Goal: Information Seeking & Learning: Learn about a topic

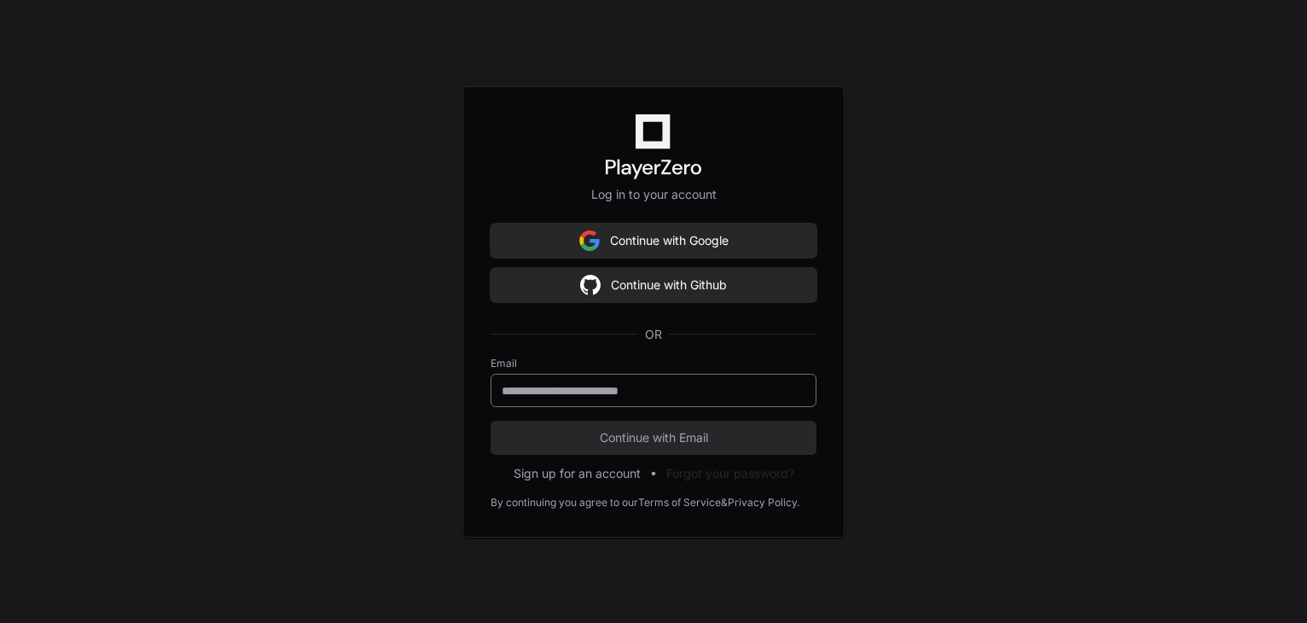
click at [587, 383] on input "email" at bounding box center [654, 390] width 304 height 17
type input "**********"
click at [491, 421] on button "Continue with Email" at bounding box center [654, 438] width 326 height 34
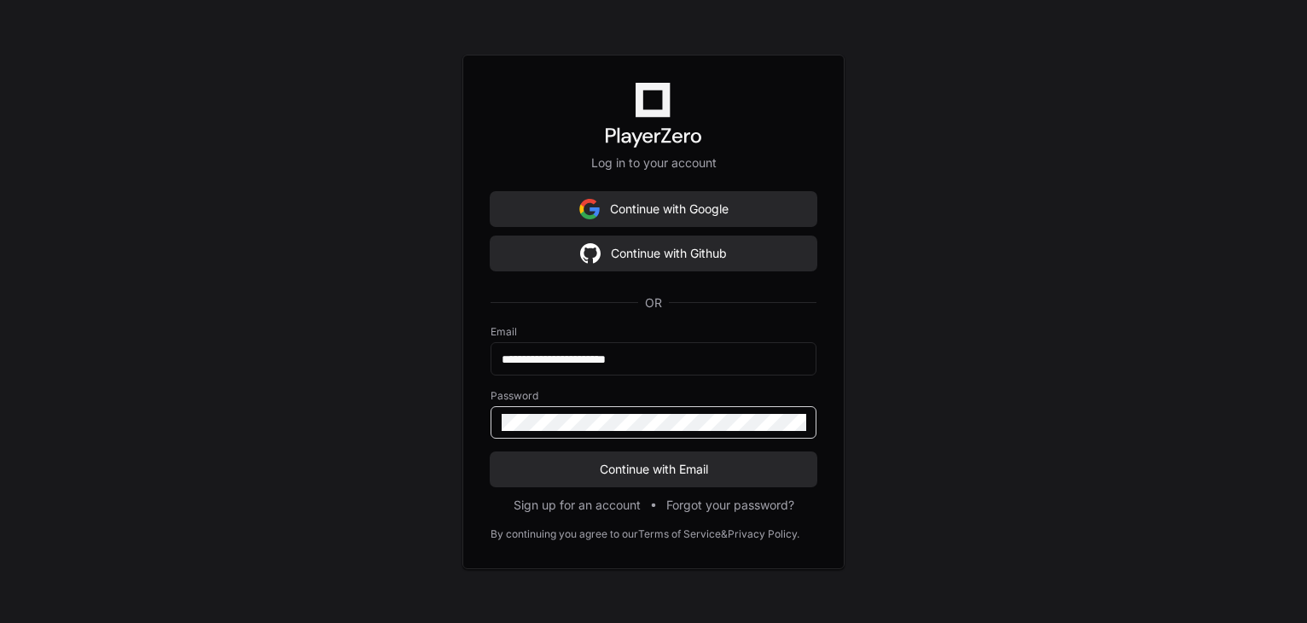
click at [491, 452] on button "Continue with Email" at bounding box center [654, 469] width 326 height 34
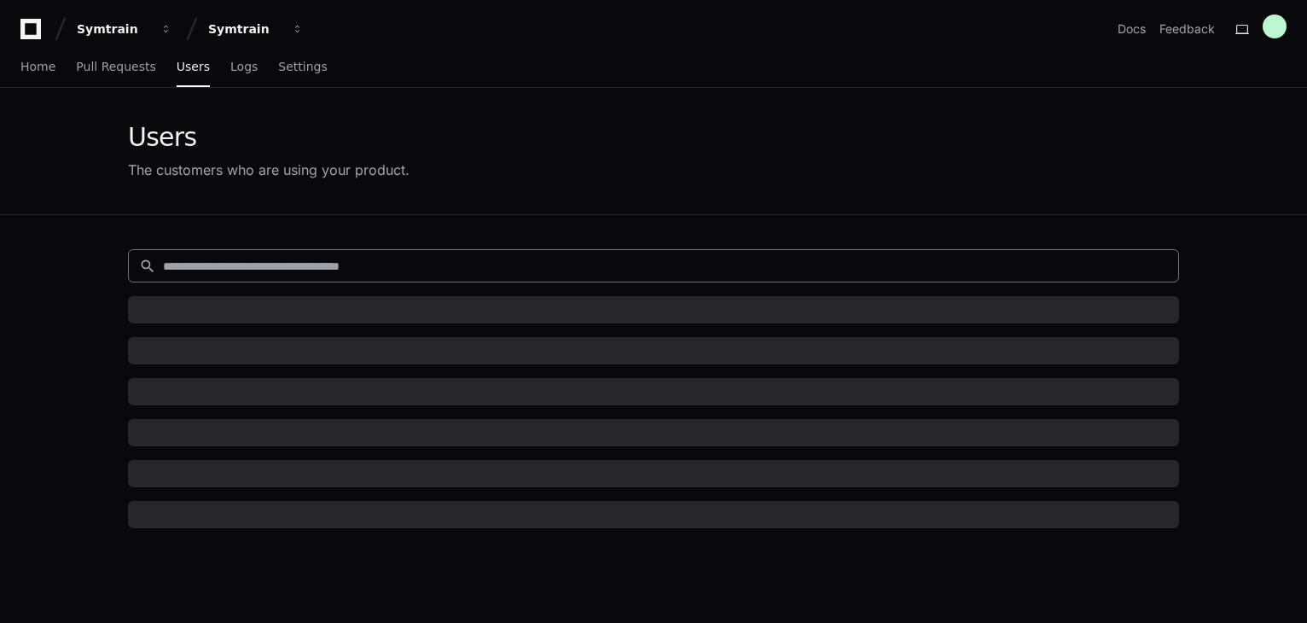
click at [372, 258] on input at bounding box center [665, 266] width 1005 height 17
paste input "**********"
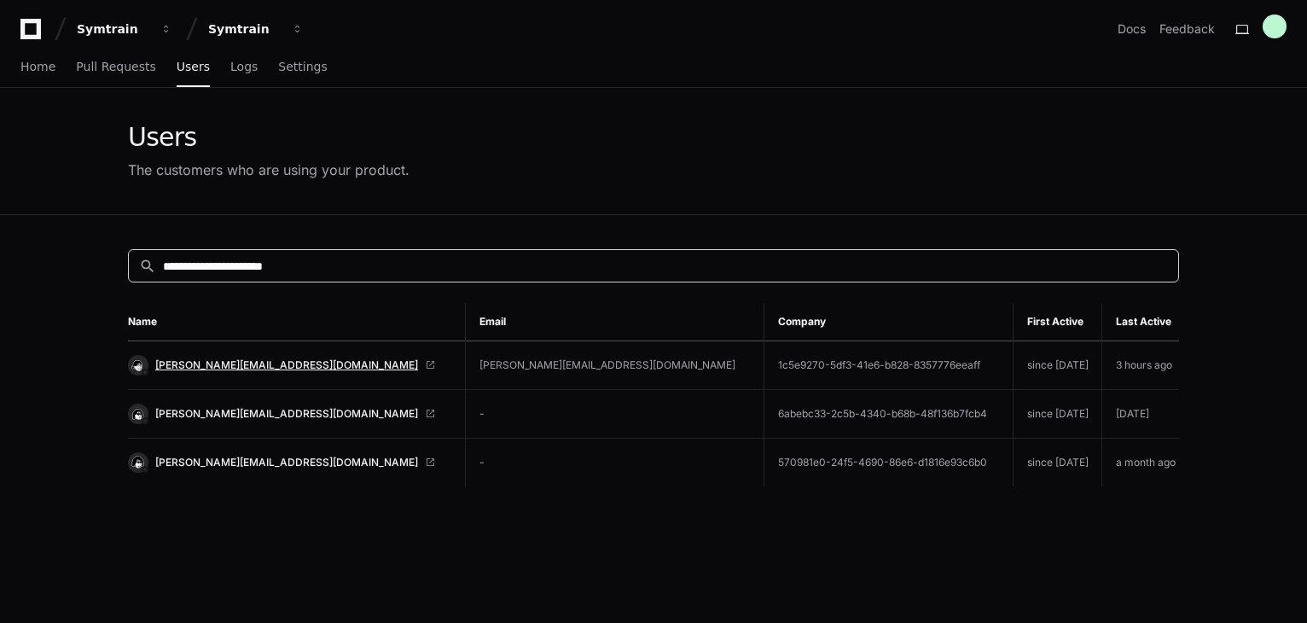
type input "**********"
click at [201, 367] on span "[PERSON_NAME][EMAIL_ADDRESS][DOMAIN_NAME]" at bounding box center [286, 365] width 263 height 14
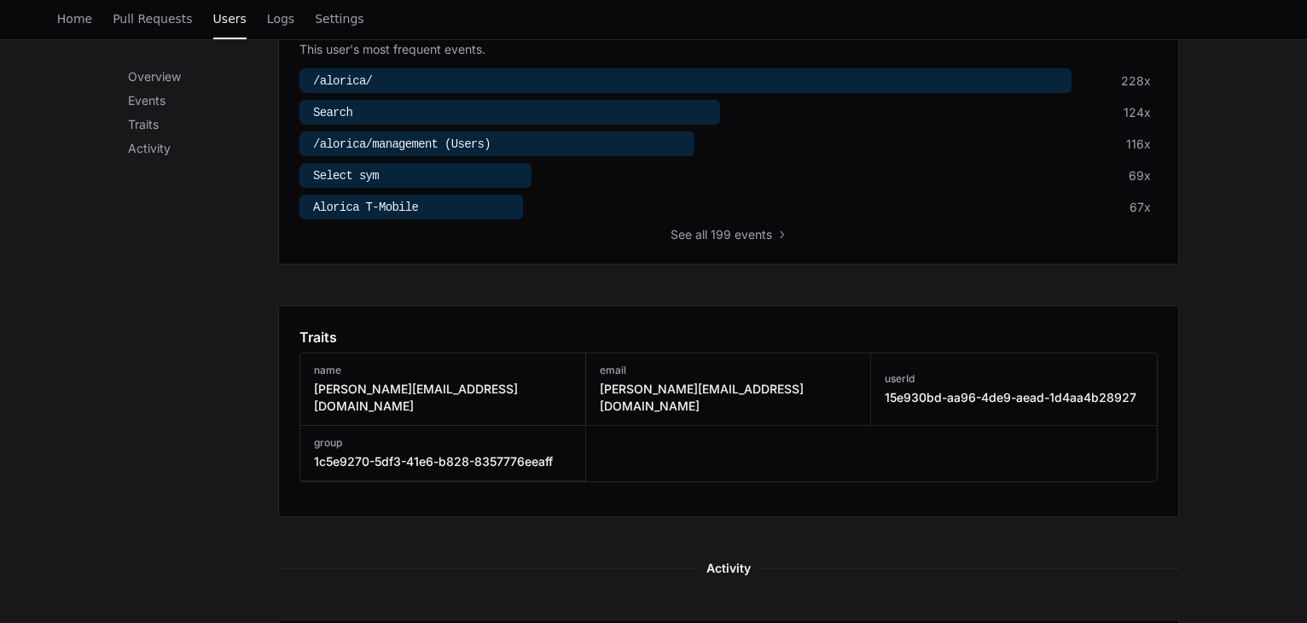
scroll to position [853, 0]
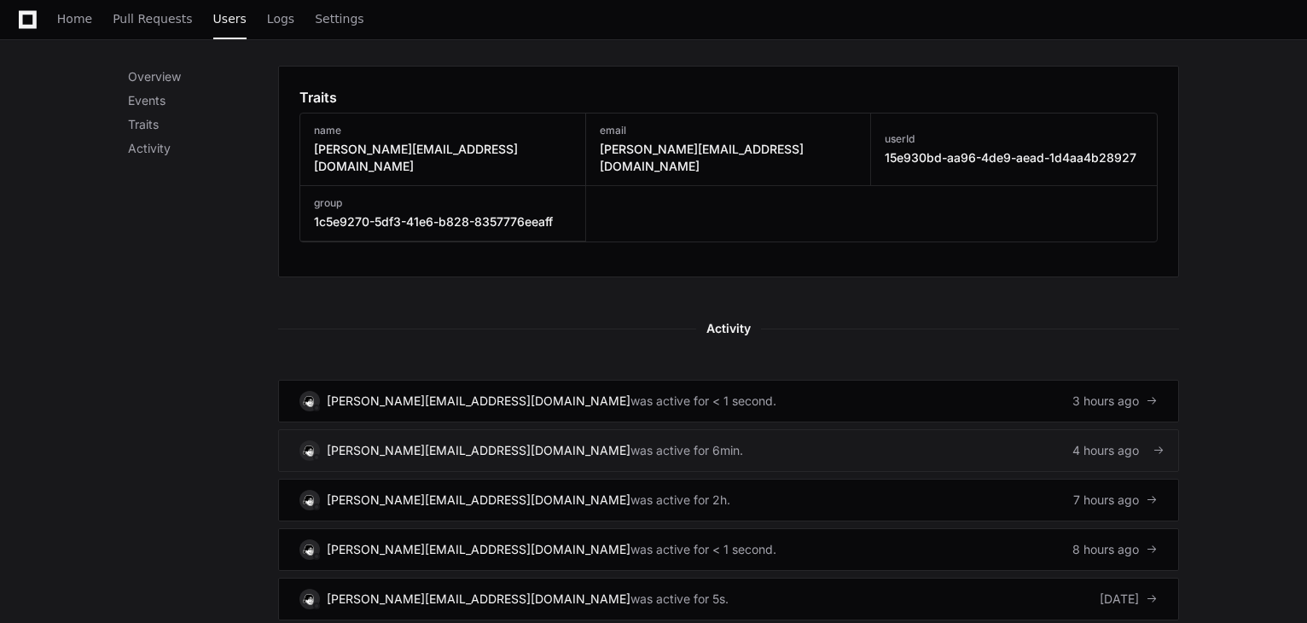
click at [625, 433] on link "[PERSON_NAME][EMAIL_ADDRESS][DOMAIN_NAME] was active for 6min. 4 hours ago" at bounding box center [728, 450] width 901 height 43
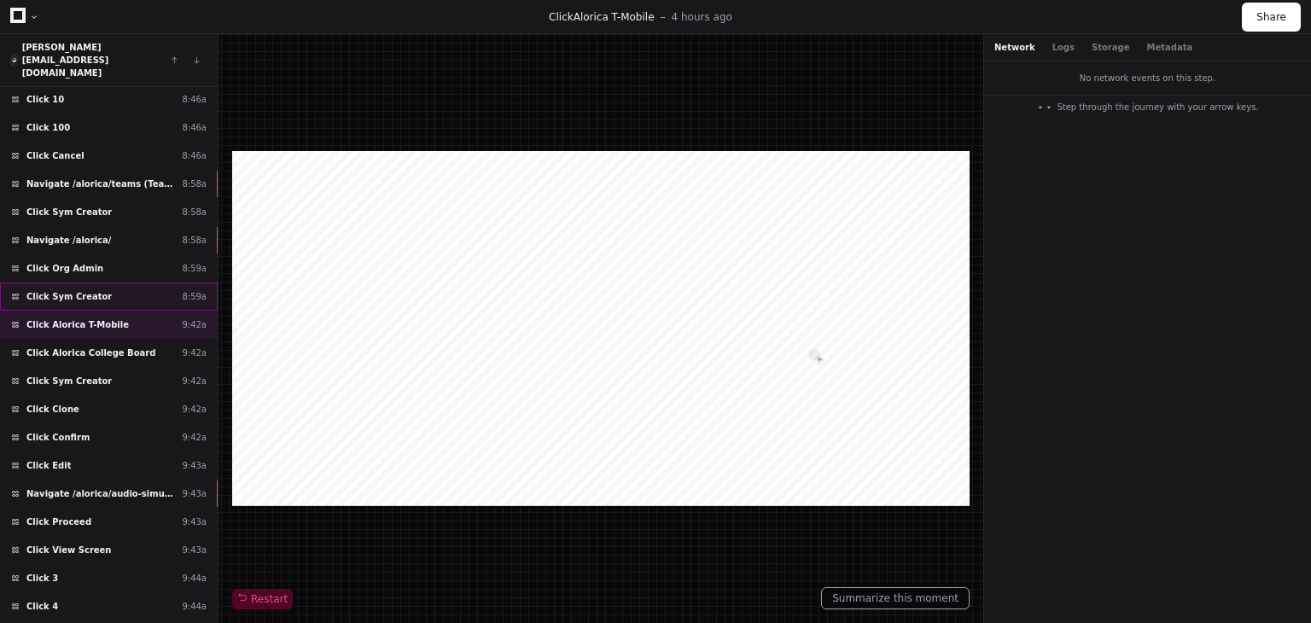
scroll to position [341, 0]
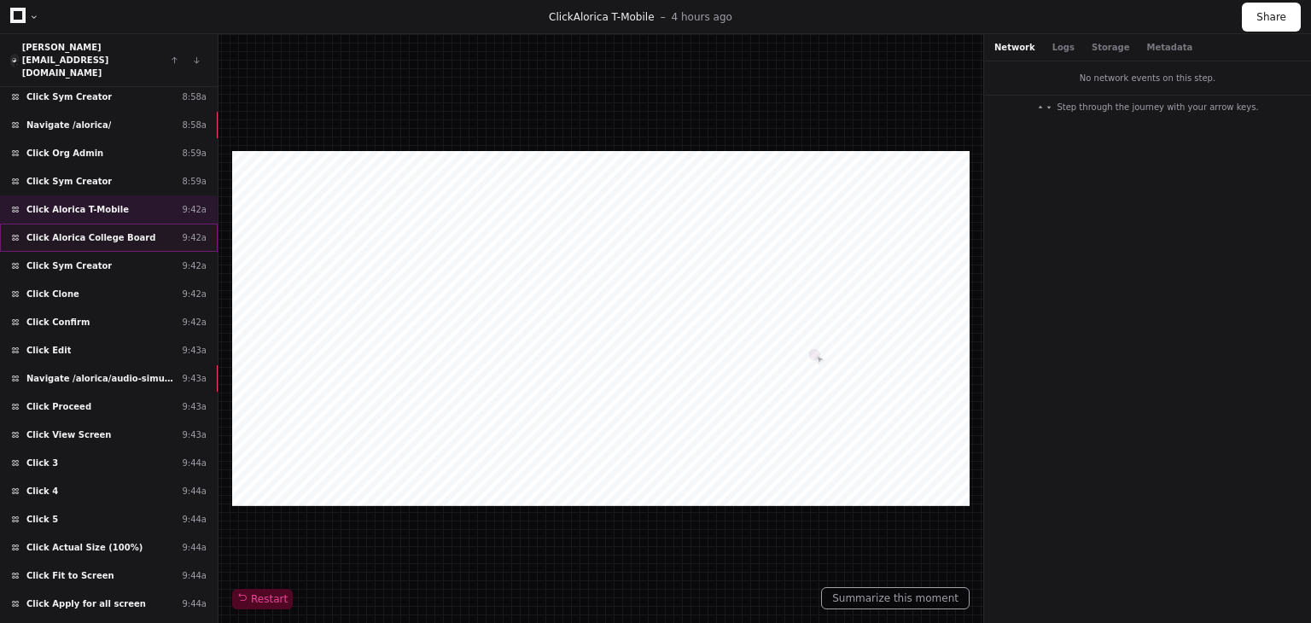
click at [99, 231] on span "Click Alorica College Board" at bounding box center [90, 237] width 129 height 13
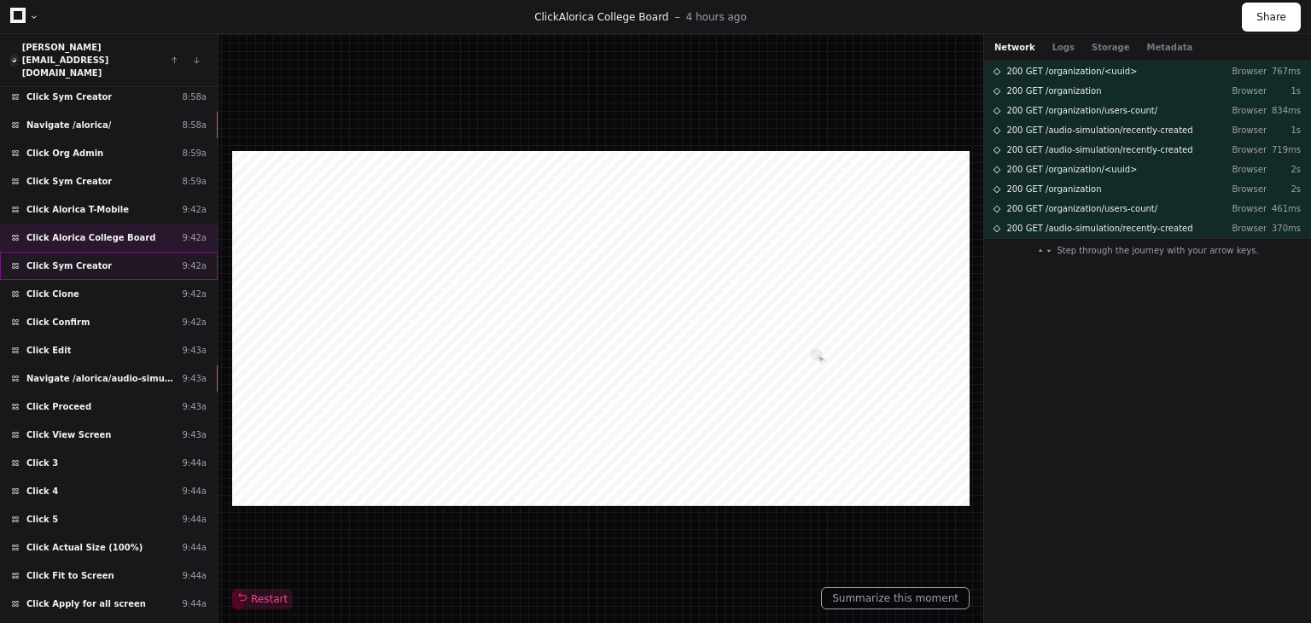
click at [107, 252] on div "Click Sym Creator 9:42a" at bounding box center [109, 266] width 218 height 28
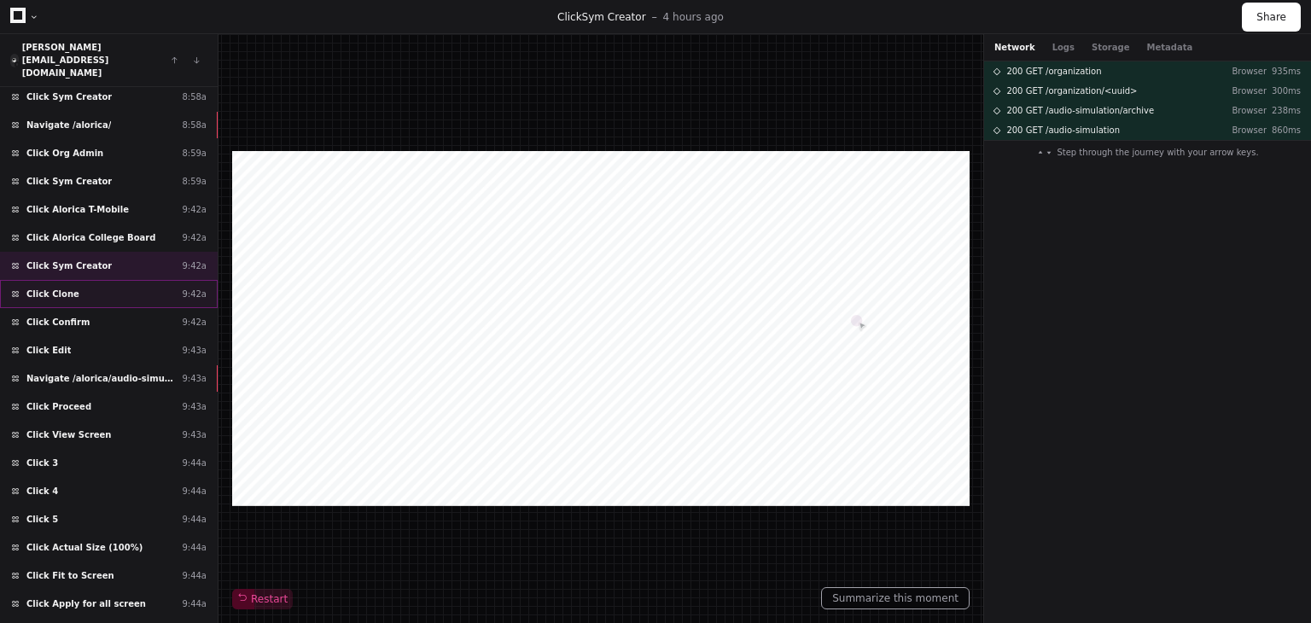
click at [105, 280] on div "Click Clone 9:42a" at bounding box center [109, 294] width 218 height 28
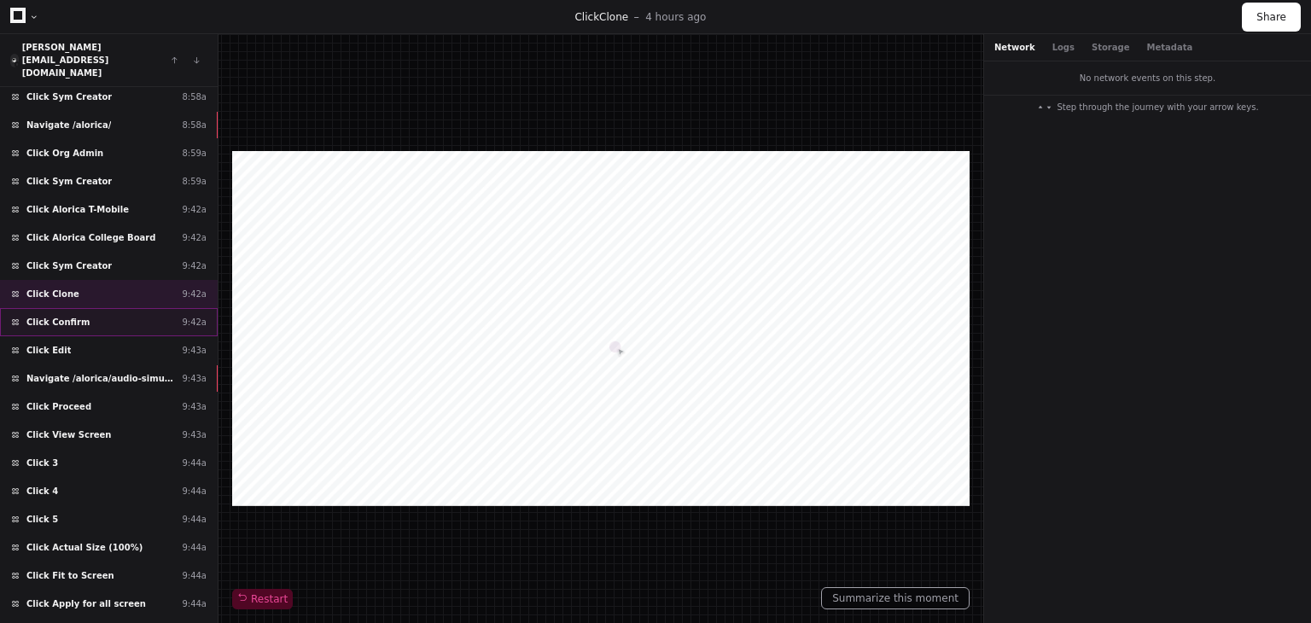
click at [107, 308] on div "Click Confirm 9:42a" at bounding box center [109, 322] width 218 height 28
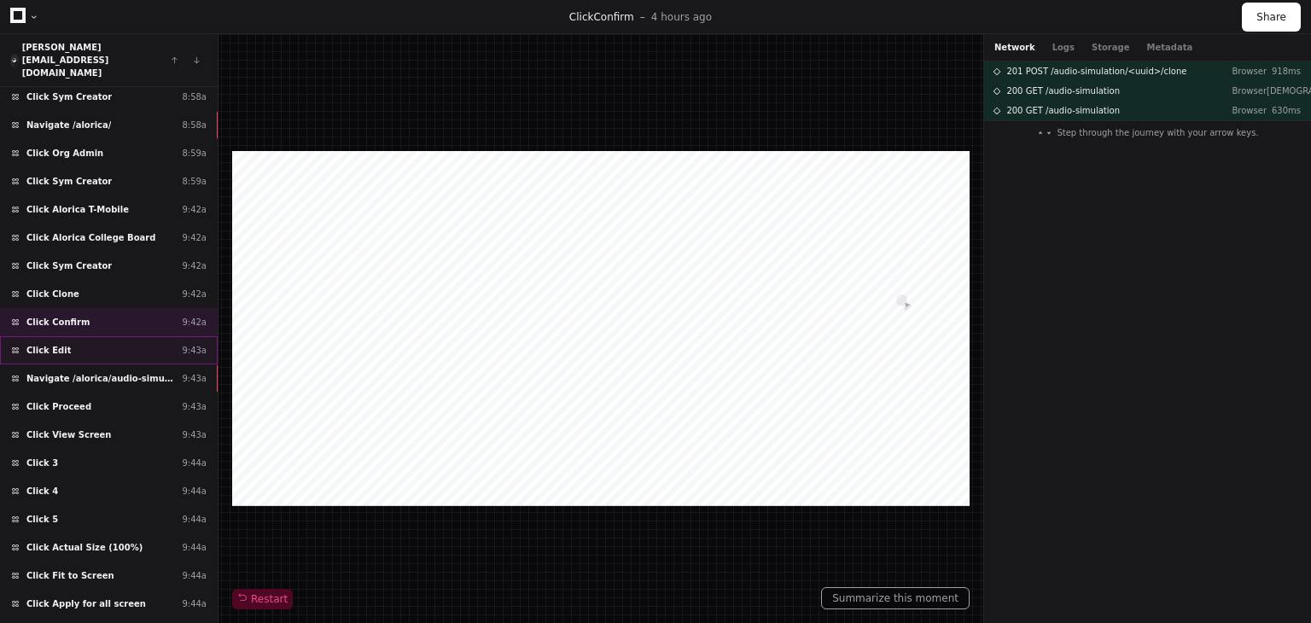
click at [126, 336] on div "Click Edit 9:43a" at bounding box center [109, 350] width 218 height 28
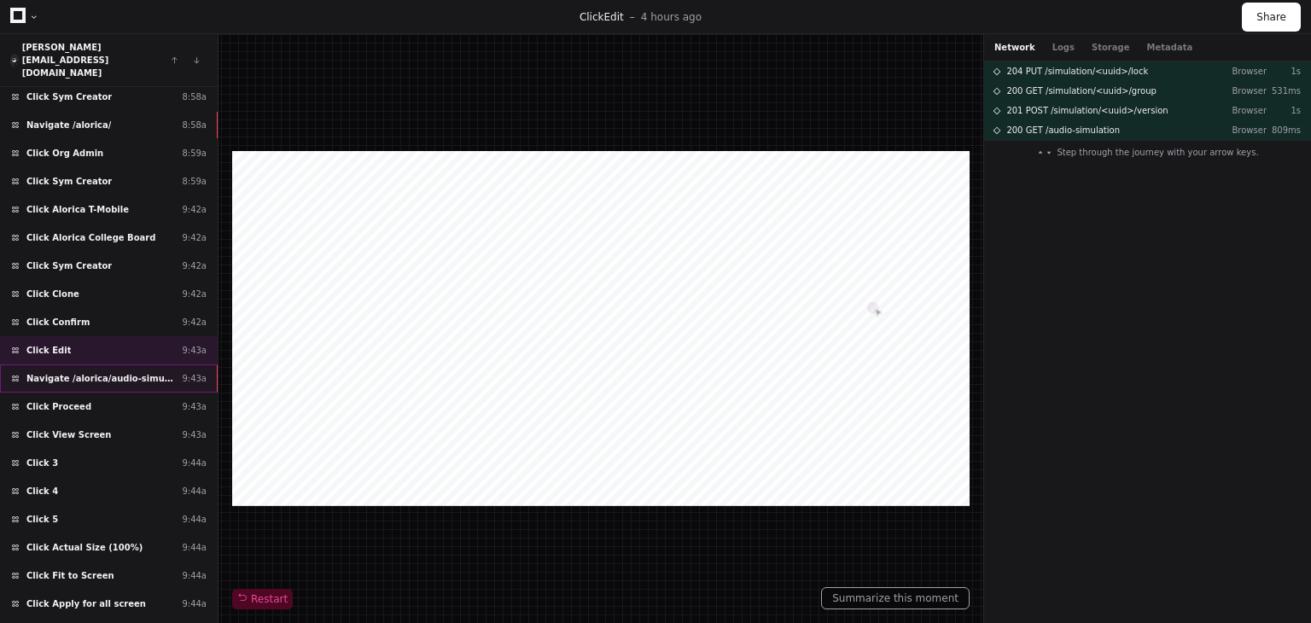
click at [118, 372] on span "Navigate /alorica/audio-simulation/*/create-sym" at bounding box center [100, 378] width 148 height 13
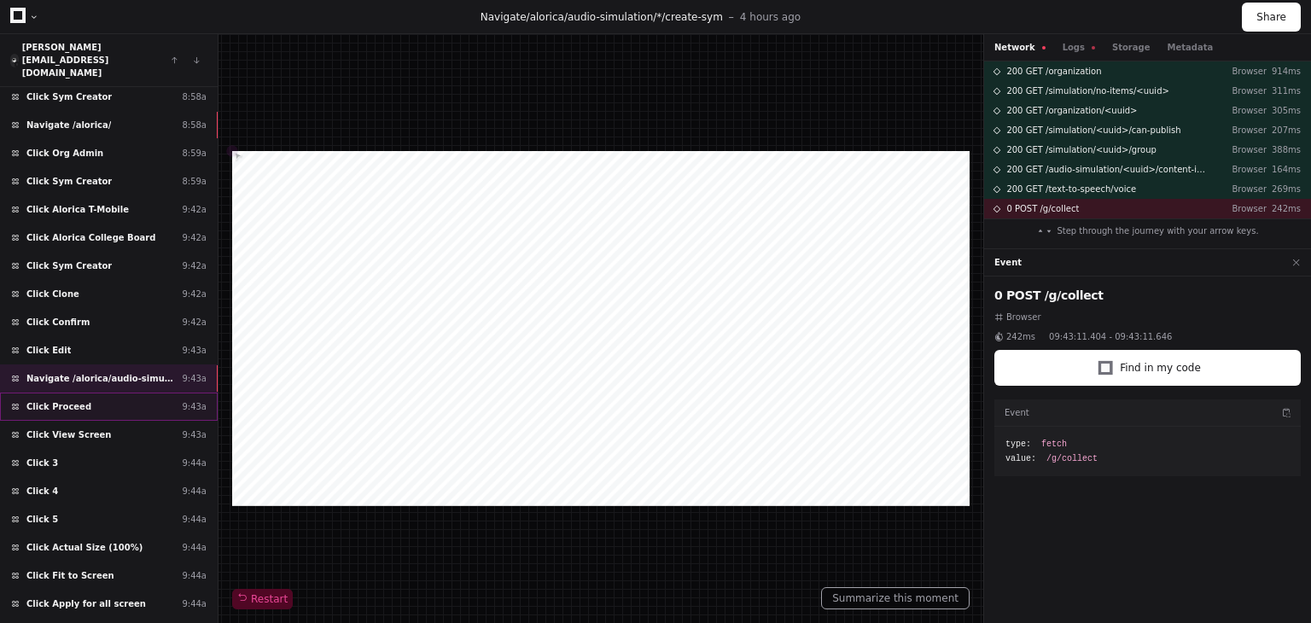
click at [106, 392] on div "Click Proceed 9:43a" at bounding box center [109, 406] width 218 height 28
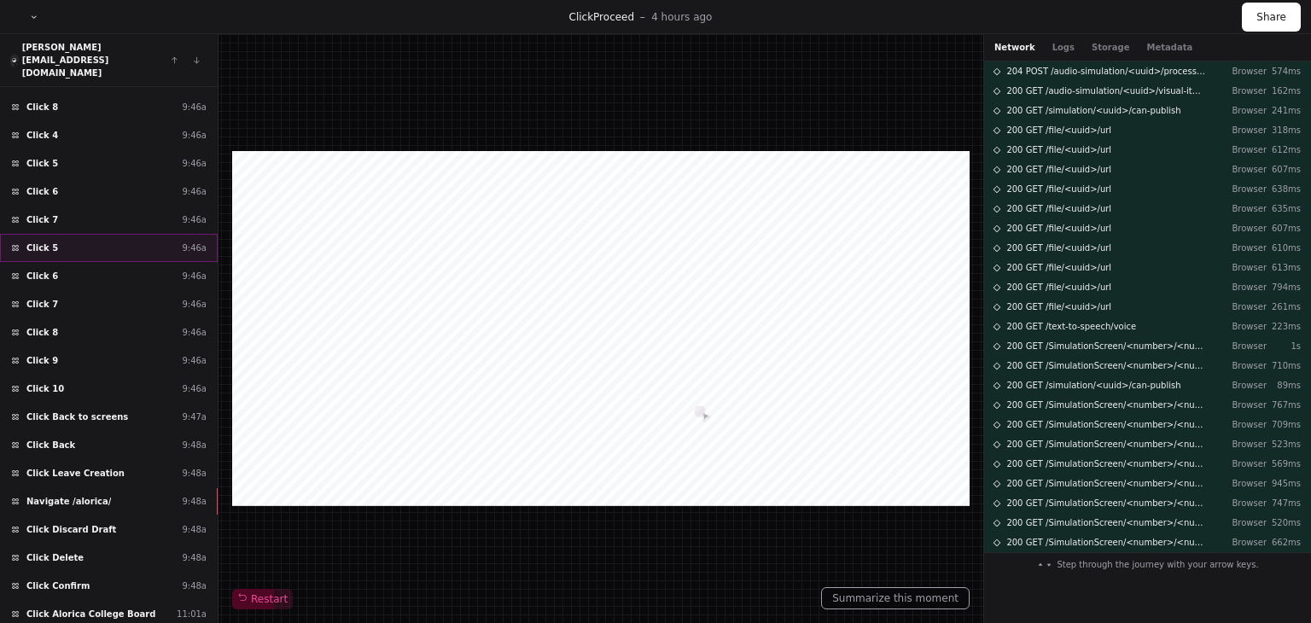
scroll to position [995, 0]
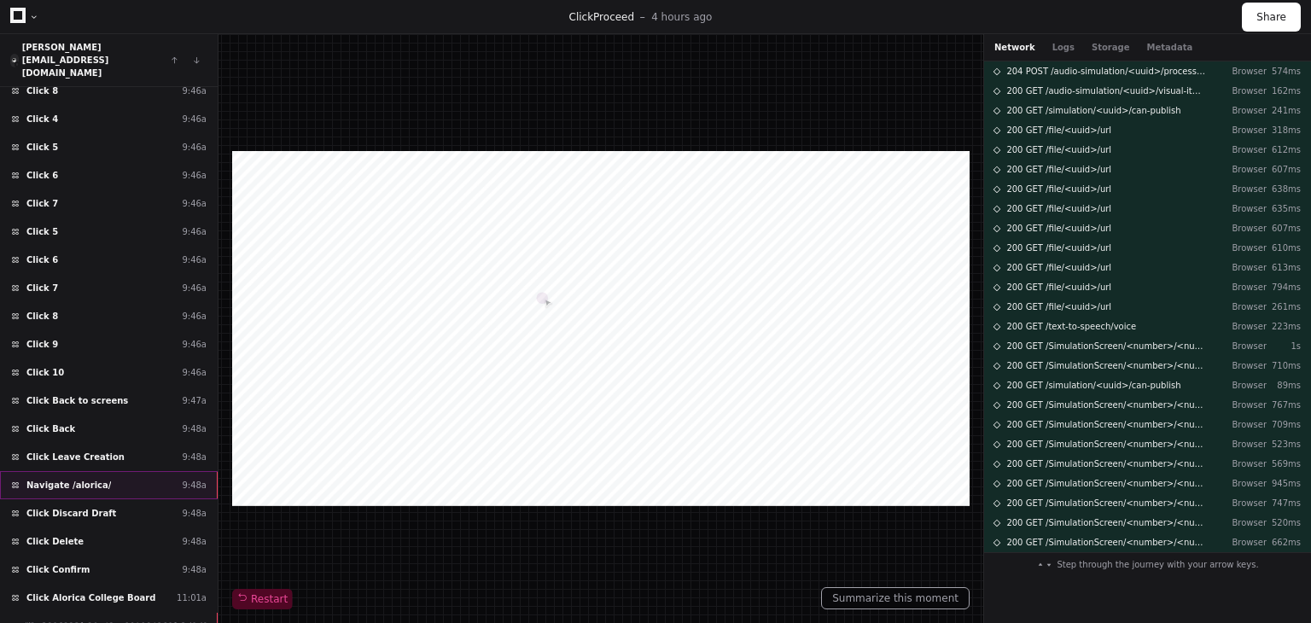
click at [113, 471] on div "Navigate /alorica/ 9:48a" at bounding box center [109, 485] width 218 height 28
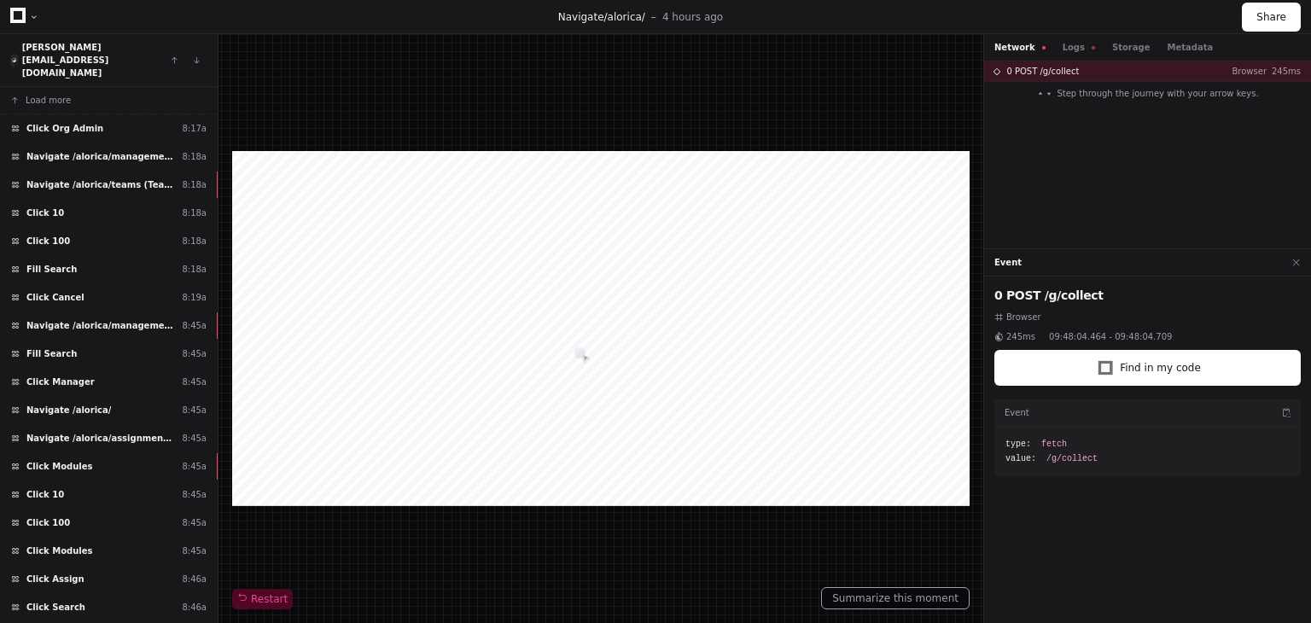
click at [894, 93] on div "Restart" at bounding box center [600, 328] width 737 height 561
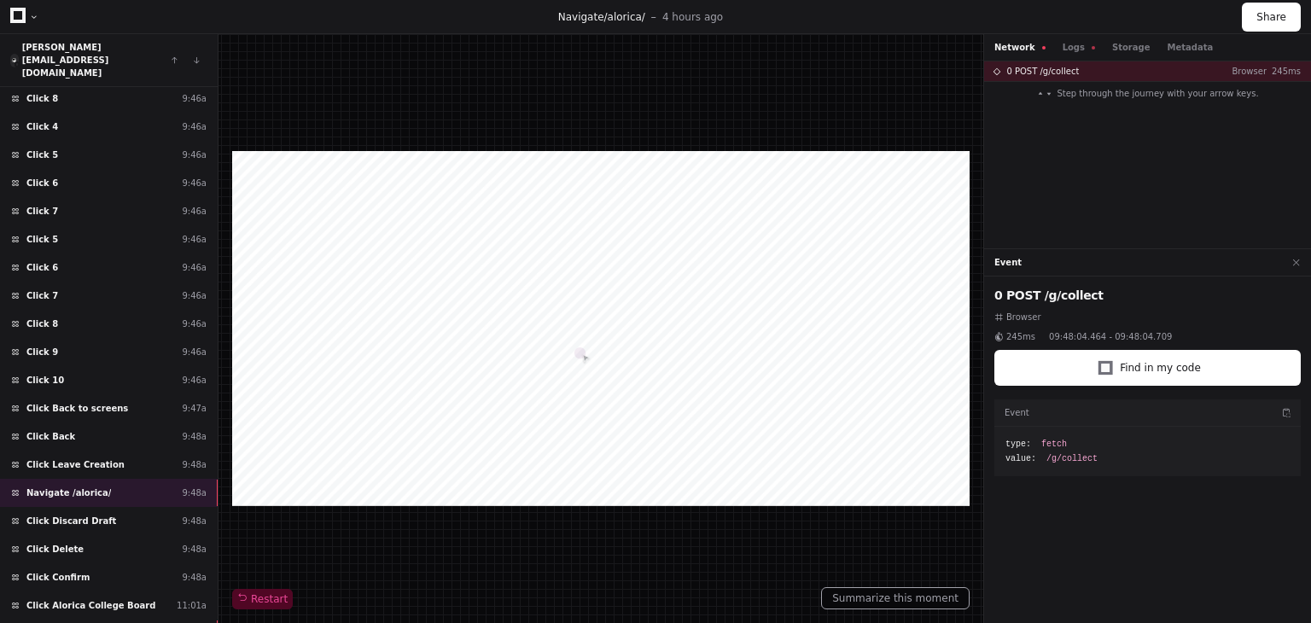
scroll to position [1412, 0]
click at [160, 589] on div "Click Alorica College Board 11:01a" at bounding box center [109, 603] width 218 height 28
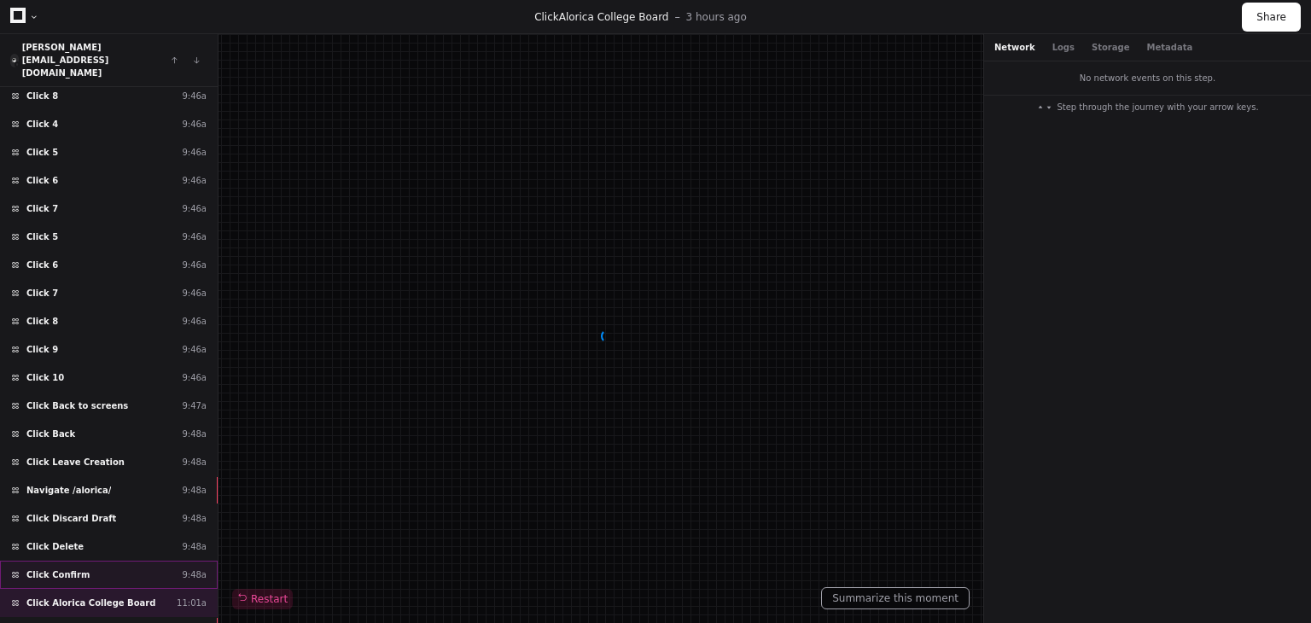
click at [142, 561] on div "Click Confirm 9:48a" at bounding box center [109, 575] width 218 height 28
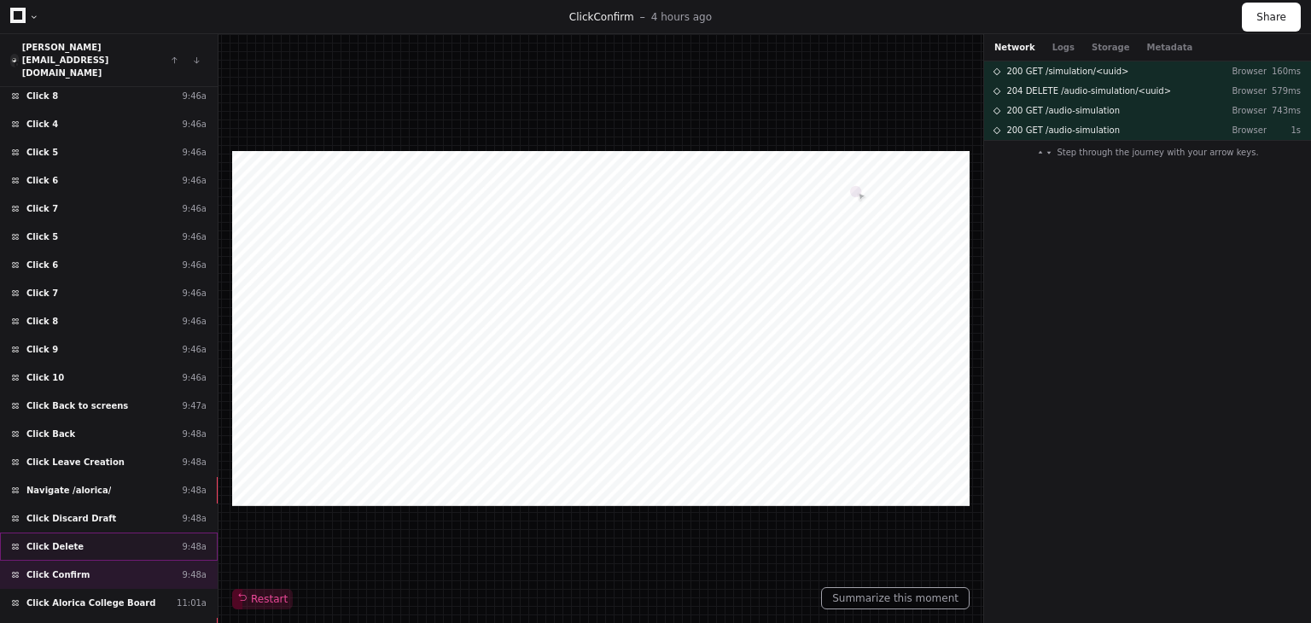
click at [119, 532] on div "Click Delete 9:48a" at bounding box center [109, 546] width 218 height 28
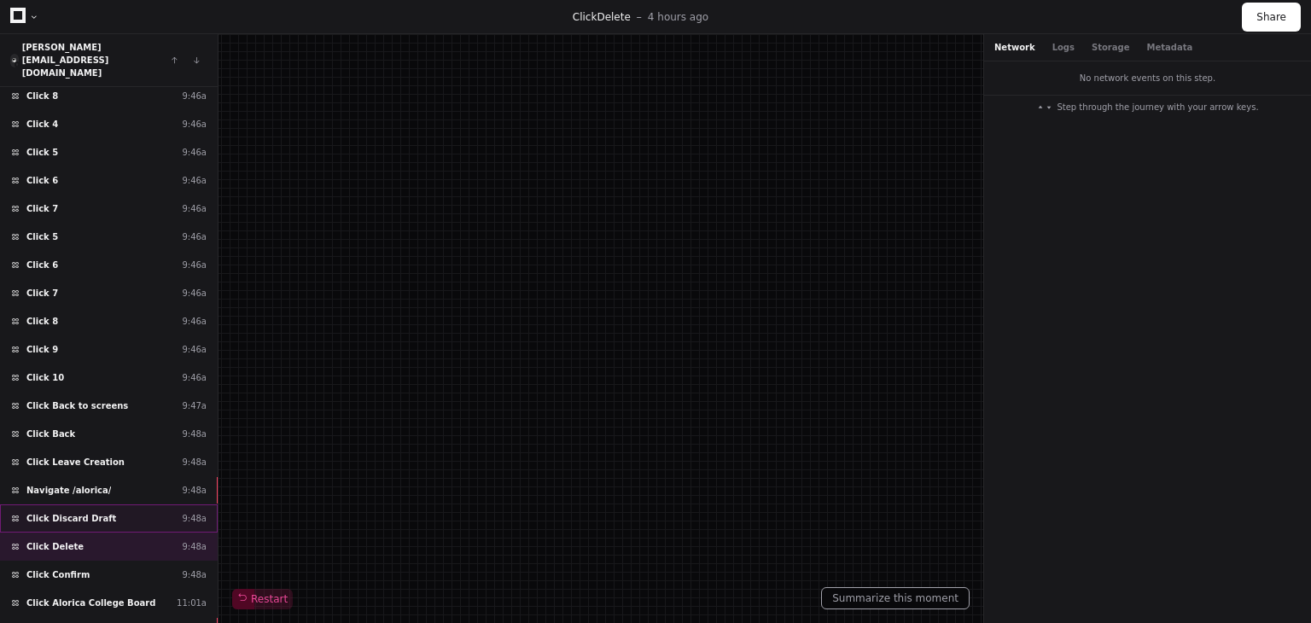
click at [106, 504] on div "Click Discard Draft 9:48a" at bounding box center [109, 518] width 218 height 28
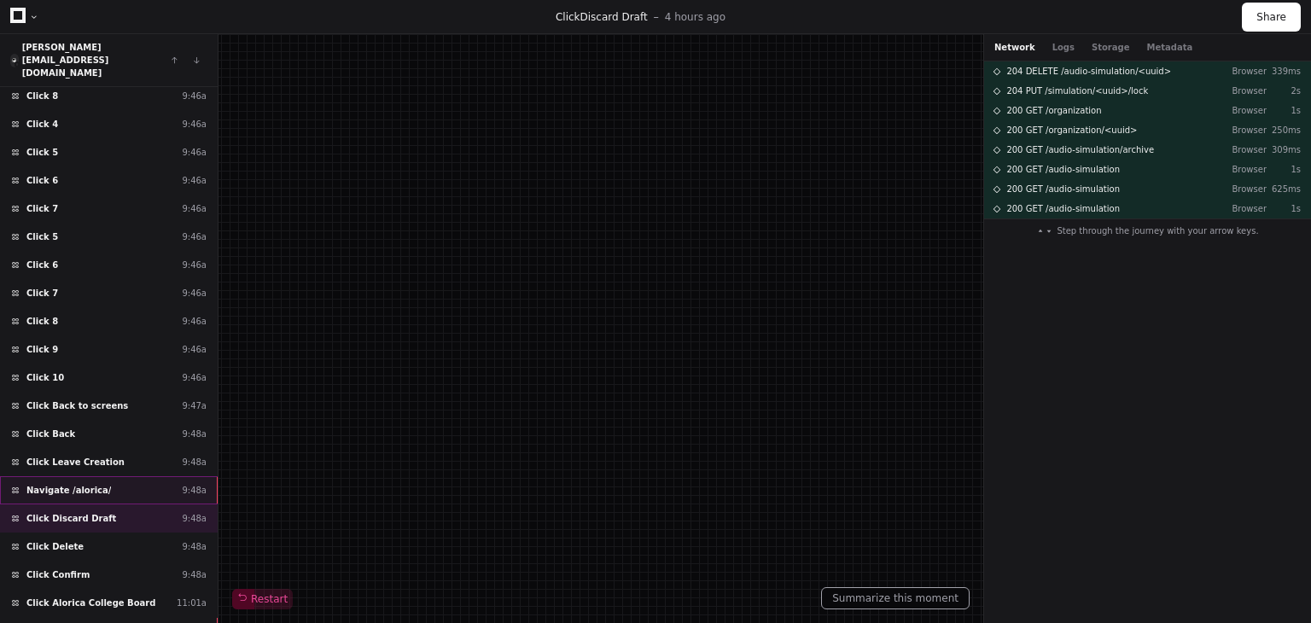
click at [129, 476] on div "Navigate /alorica/ 9:48a" at bounding box center [109, 490] width 218 height 28
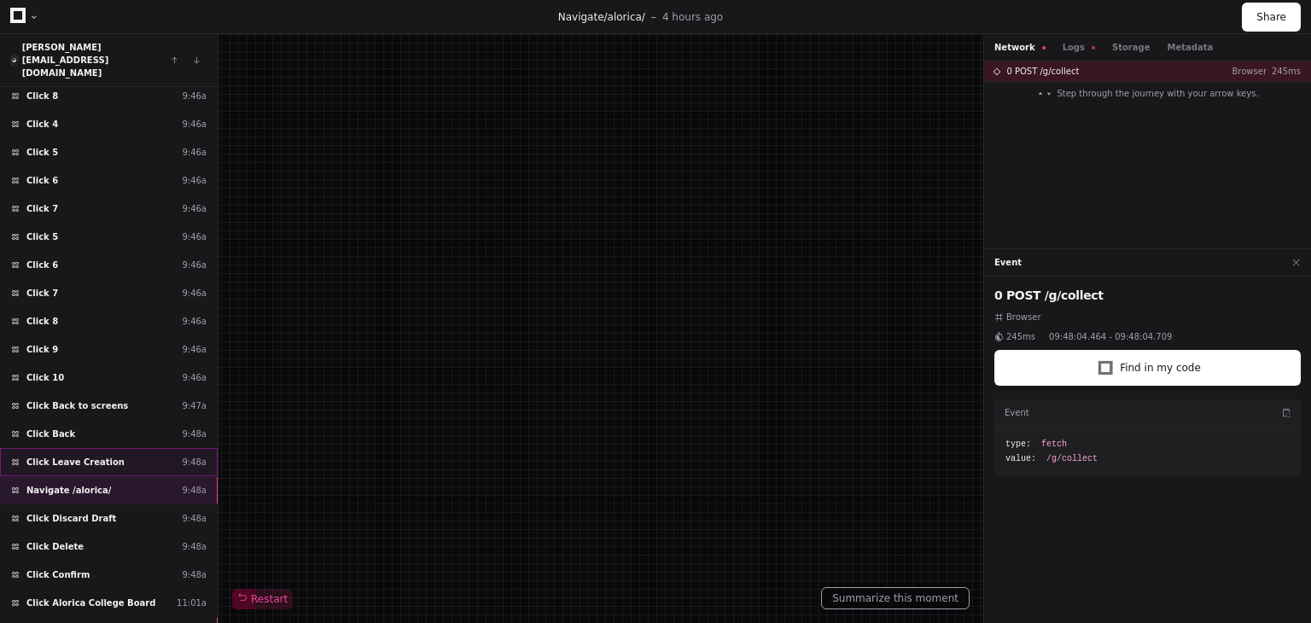
click at [116, 448] on div "Click Leave Creation 9:48a" at bounding box center [109, 462] width 218 height 28
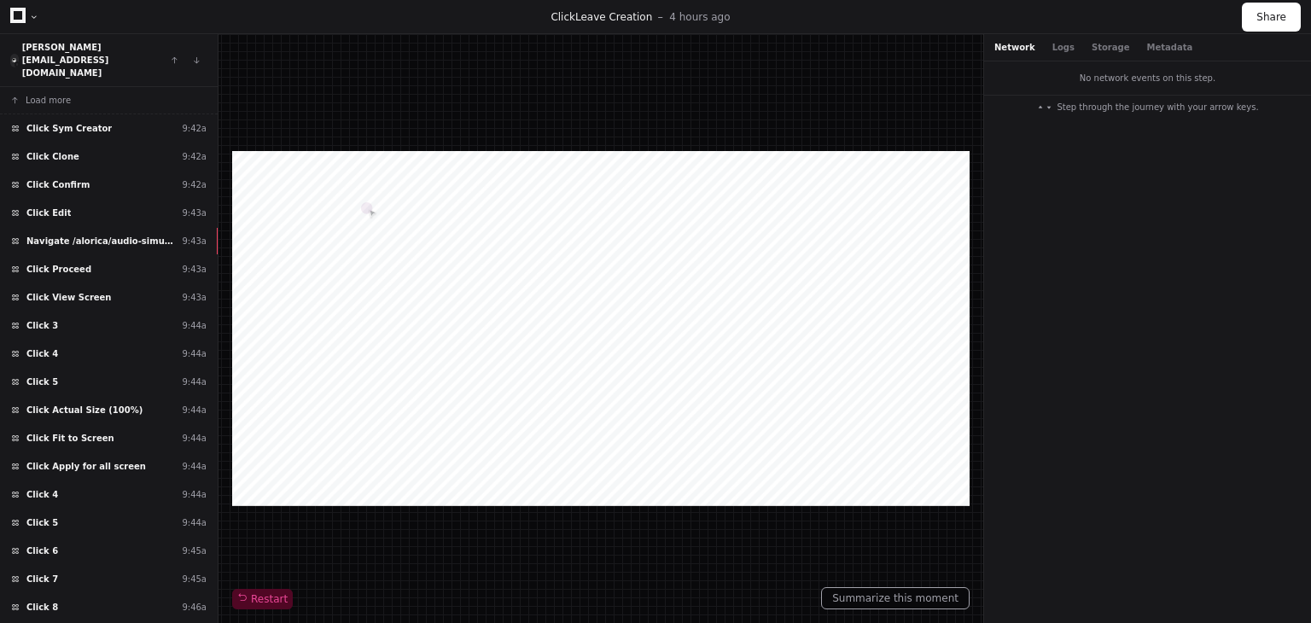
click at [80, 404] on span "Click Actual Size (100%)" at bounding box center [84, 410] width 116 height 13
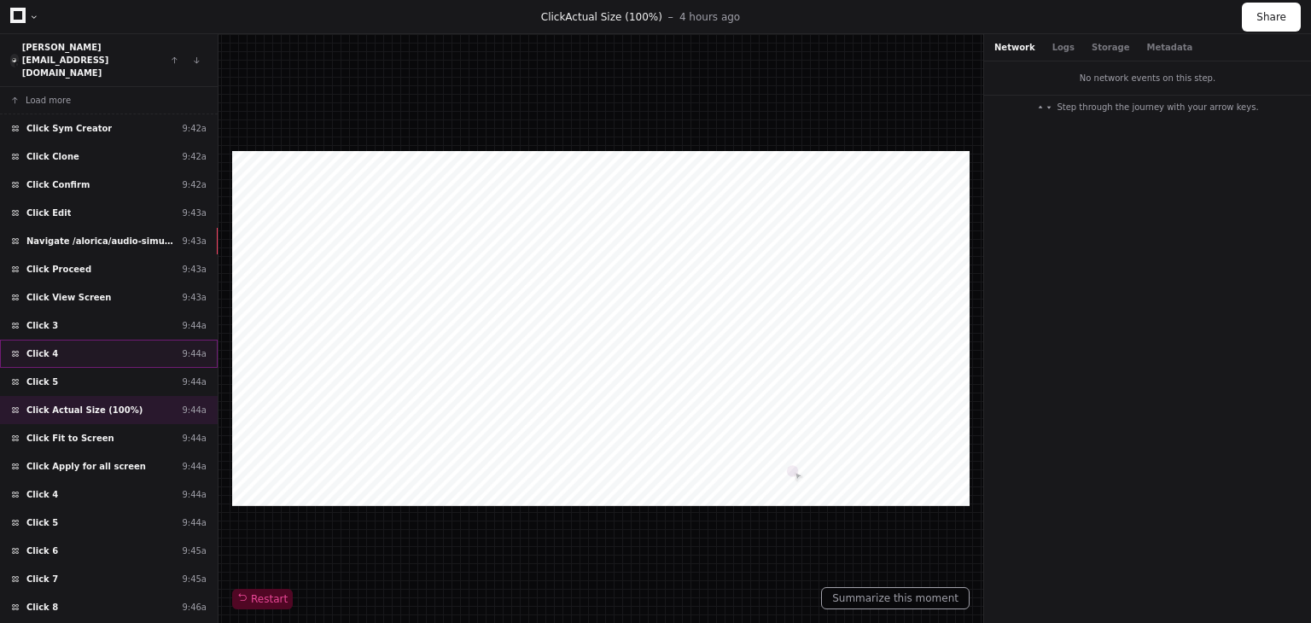
click at [99, 340] on div "Click 4 9:44a" at bounding box center [109, 354] width 218 height 28
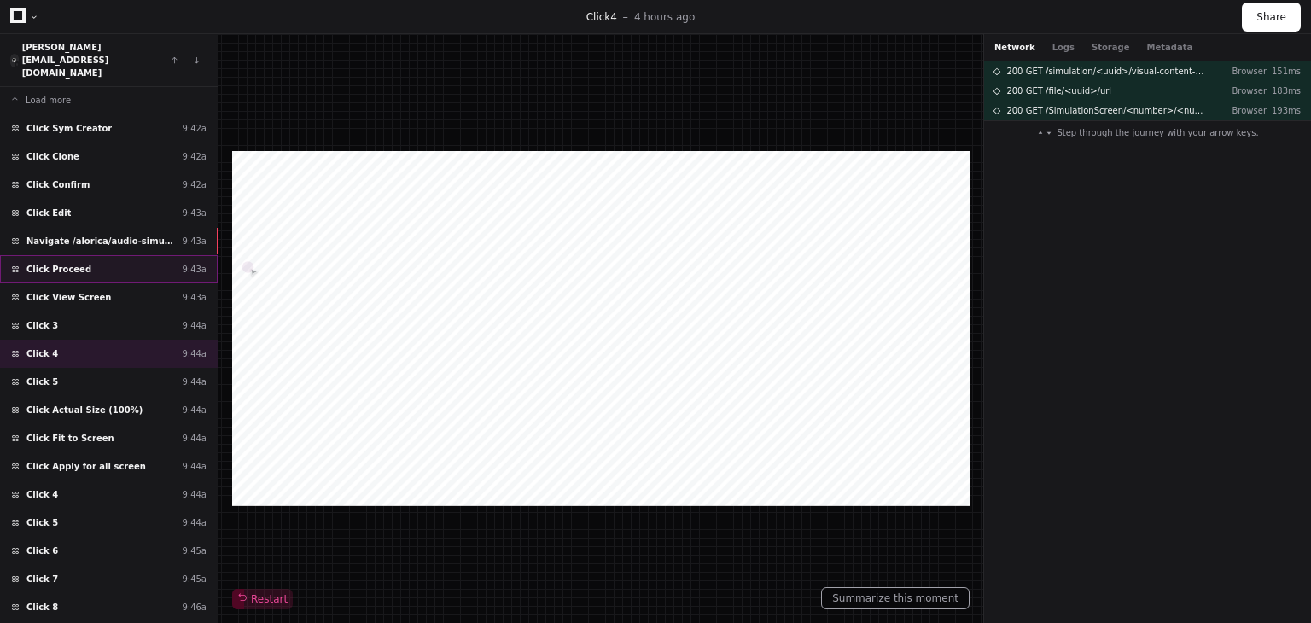
click at [102, 255] on div "Click Proceed 9:43a" at bounding box center [109, 269] width 218 height 28
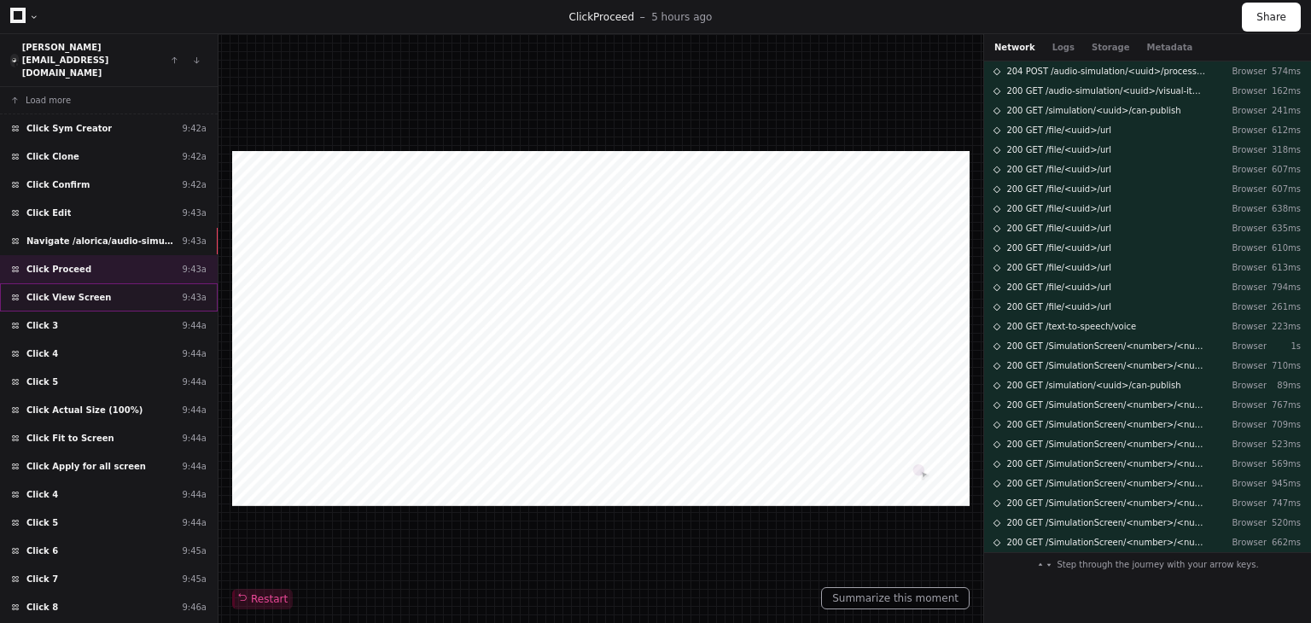
click at [96, 283] on div "Click View Screen 9:43a" at bounding box center [109, 297] width 218 height 28
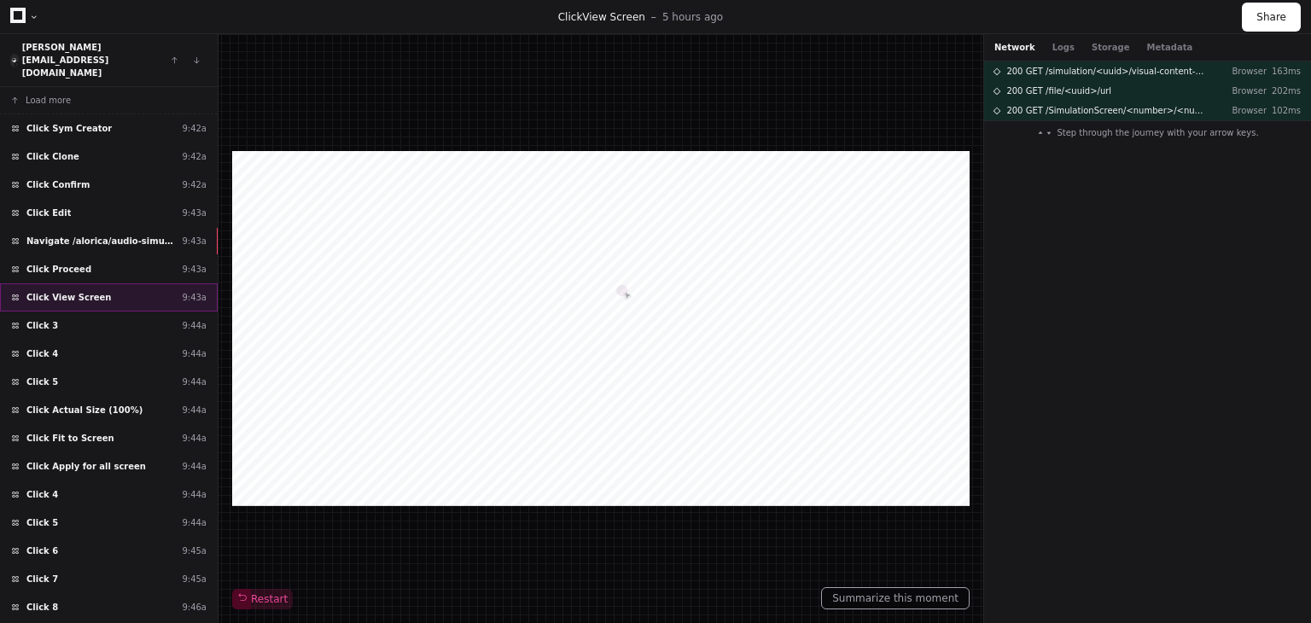
click at [107, 283] on div "Click View Screen 9:43a" at bounding box center [109, 297] width 218 height 28
click at [99, 311] on div "Click 3 9:44a" at bounding box center [109, 325] width 218 height 28
click at [113, 283] on div "Click View Screen 9:43a" at bounding box center [109, 297] width 218 height 28
click at [100, 311] on div "Click 3 9:44a" at bounding box center [109, 325] width 218 height 28
click at [118, 283] on div "Click View Screen 9:43a" at bounding box center [109, 297] width 218 height 28
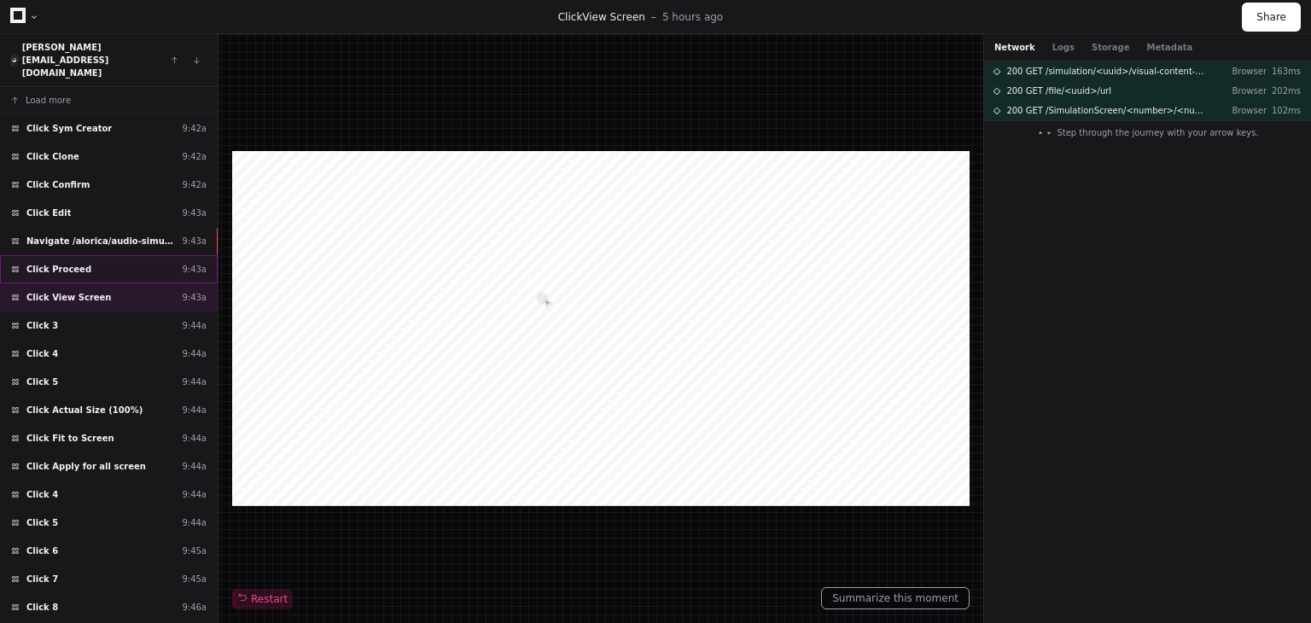
click at [125, 255] on div "Click Proceed 9:43a" at bounding box center [109, 269] width 218 height 28
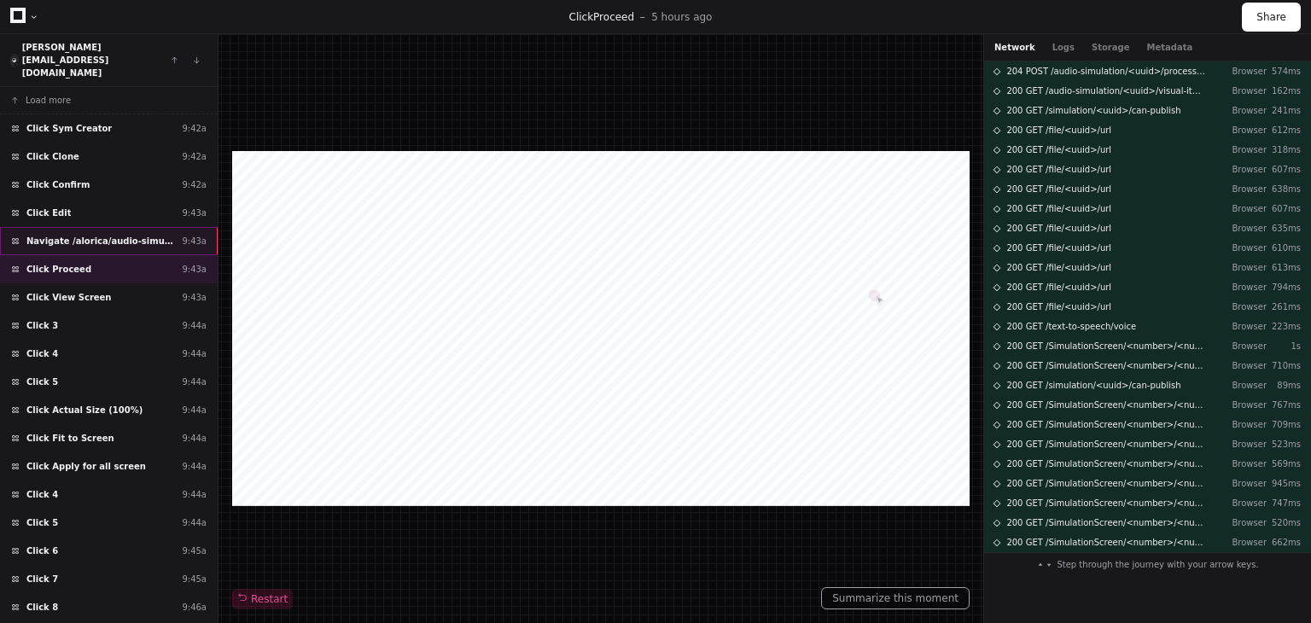
click at [130, 227] on div "Navigate /alorica/audio-simulation/*/create-sym 9:43a" at bounding box center [109, 241] width 218 height 28
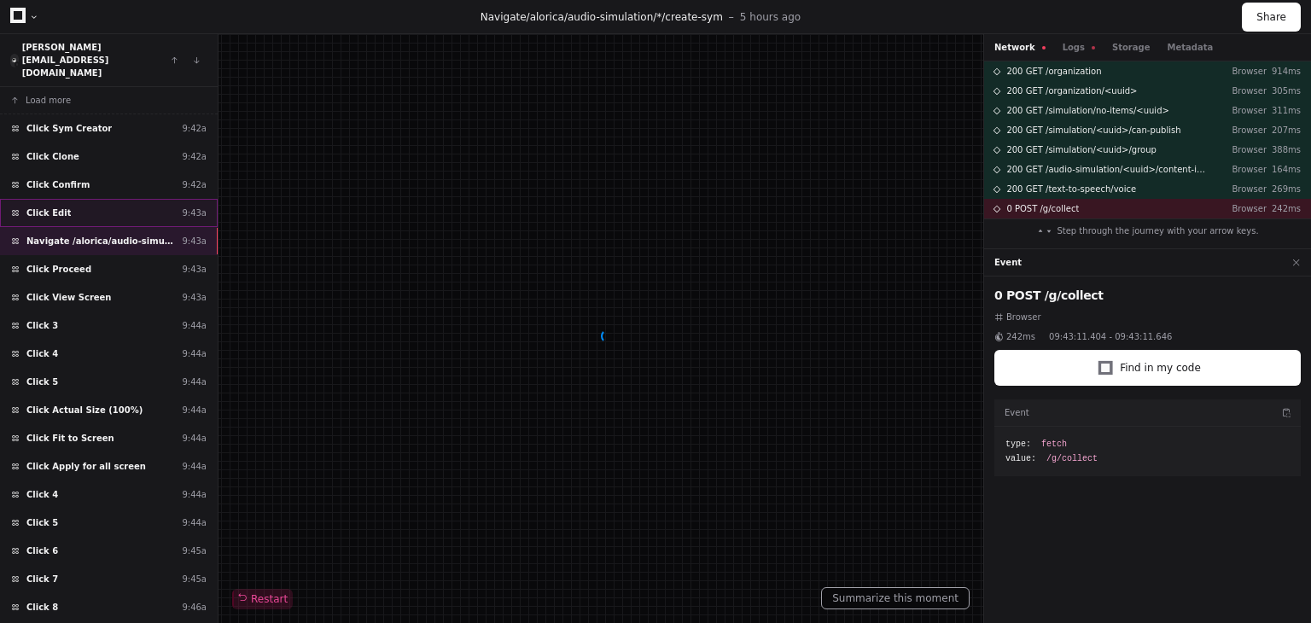
click at [109, 199] on div "Click Edit 9:43a" at bounding box center [109, 213] width 218 height 28
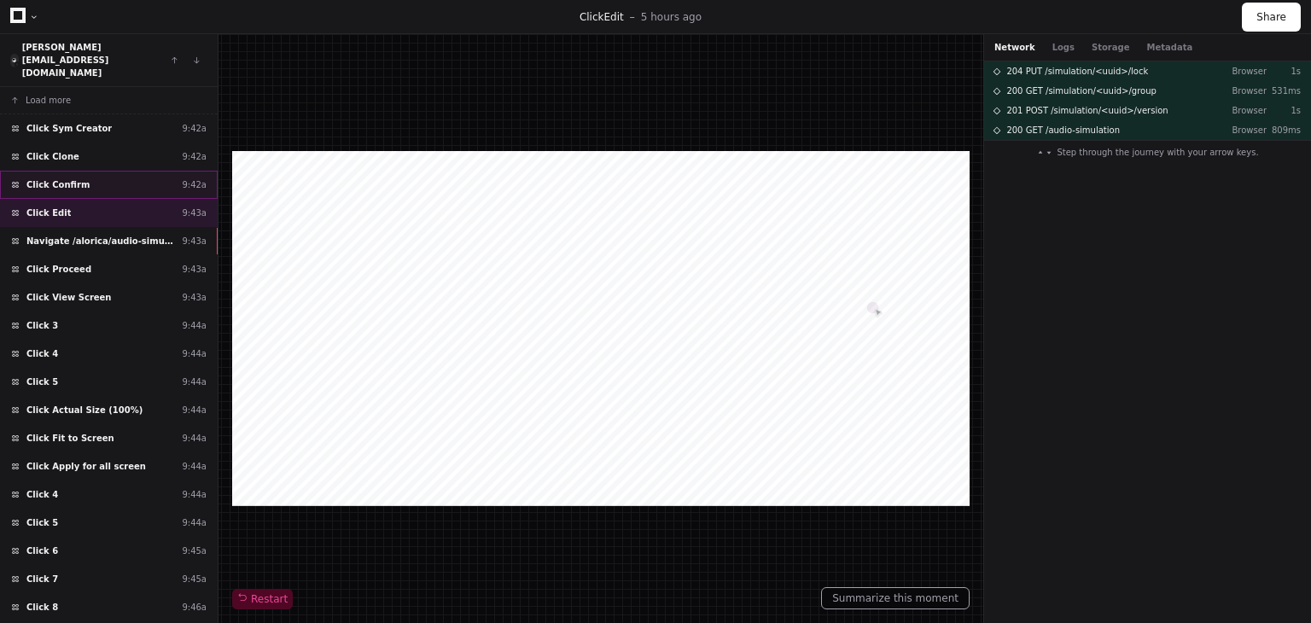
click at [100, 171] on div "Click Confirm 9:42a" at bounding box center [109, 185] width 218 height 28
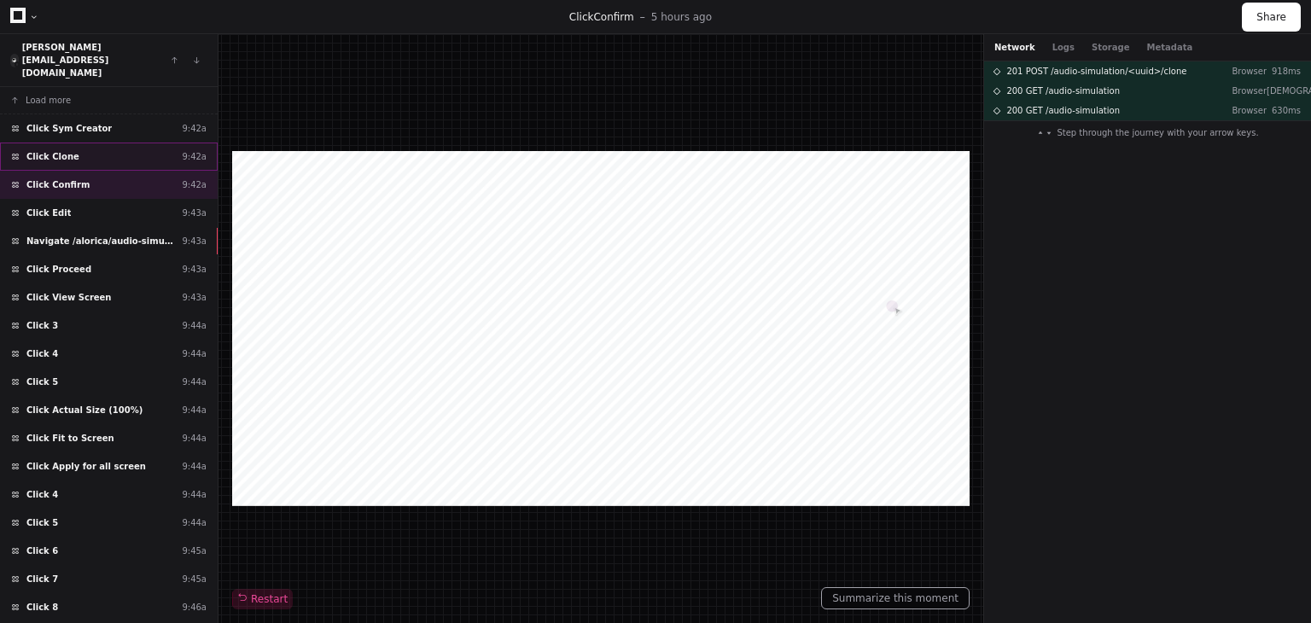
click at [92, 142] on div "Click Clone 9:42a" at bounding box center [109, 156] width 218 height 28
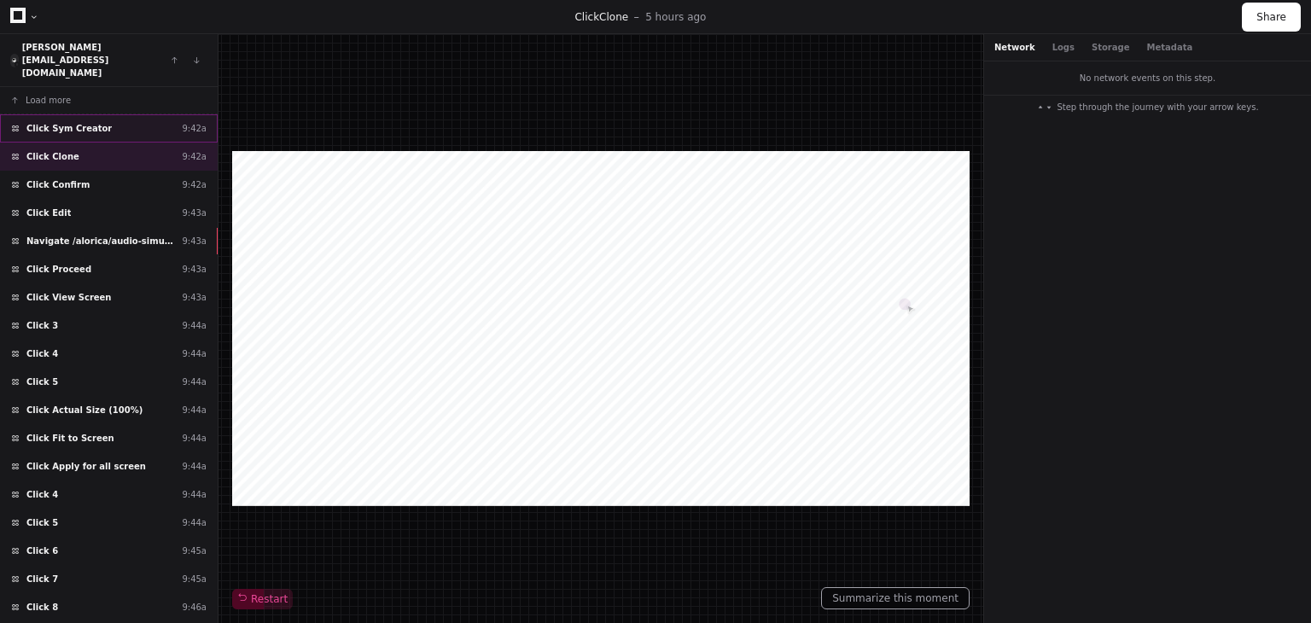
click at [101, 114] on div "Click Sym Creator 9:42a" at bounding box center [109, 128] width 218 height 28
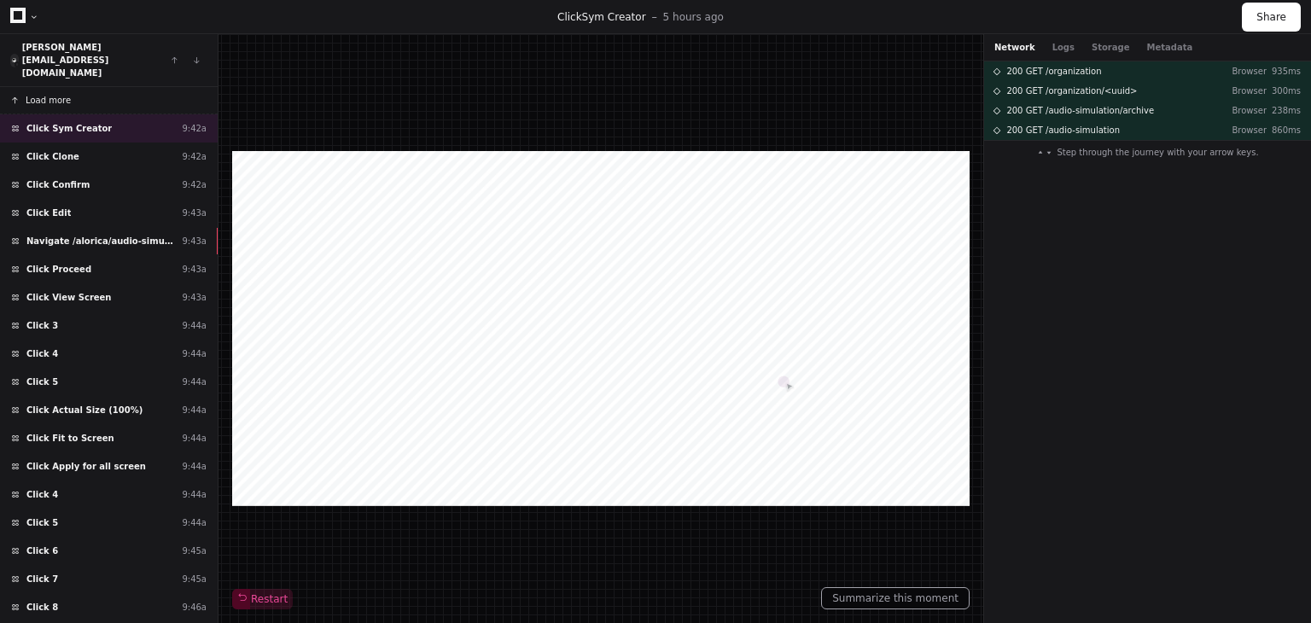
click at [61, 94] on span "Load more" at bounding box center [48, 100] width 45 height 13
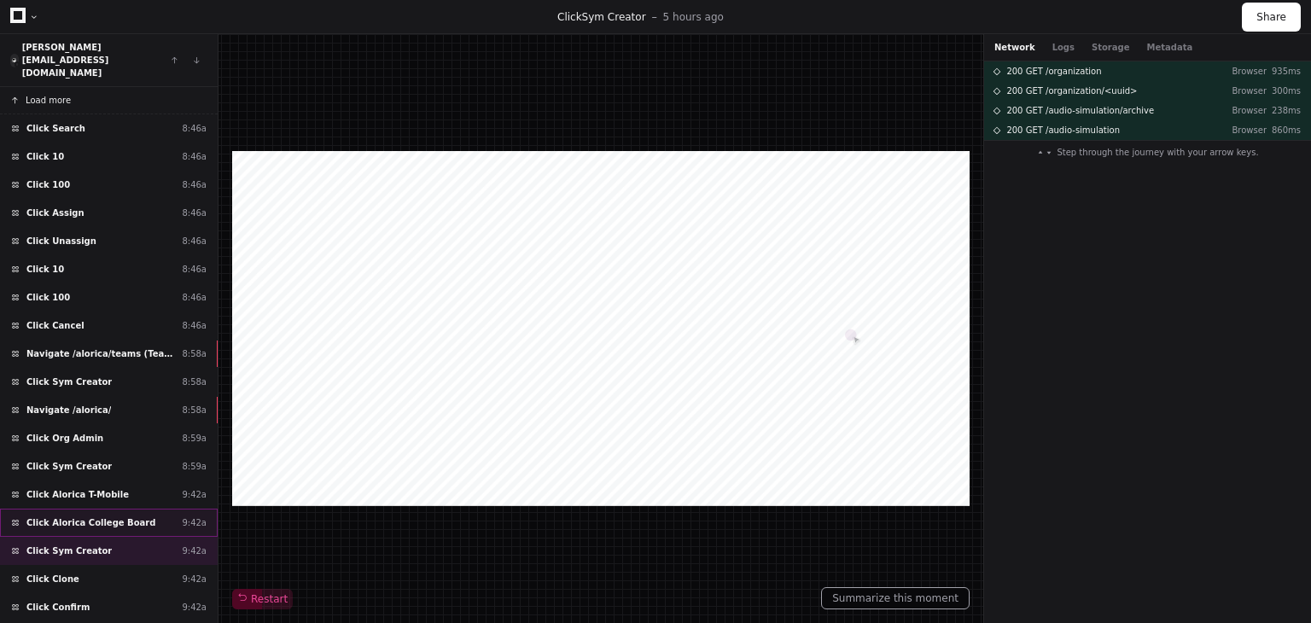
click at [94, 509] on div "Click Alorica College Board 9:42a" at bounding box center [109, 523] width 218 height 28
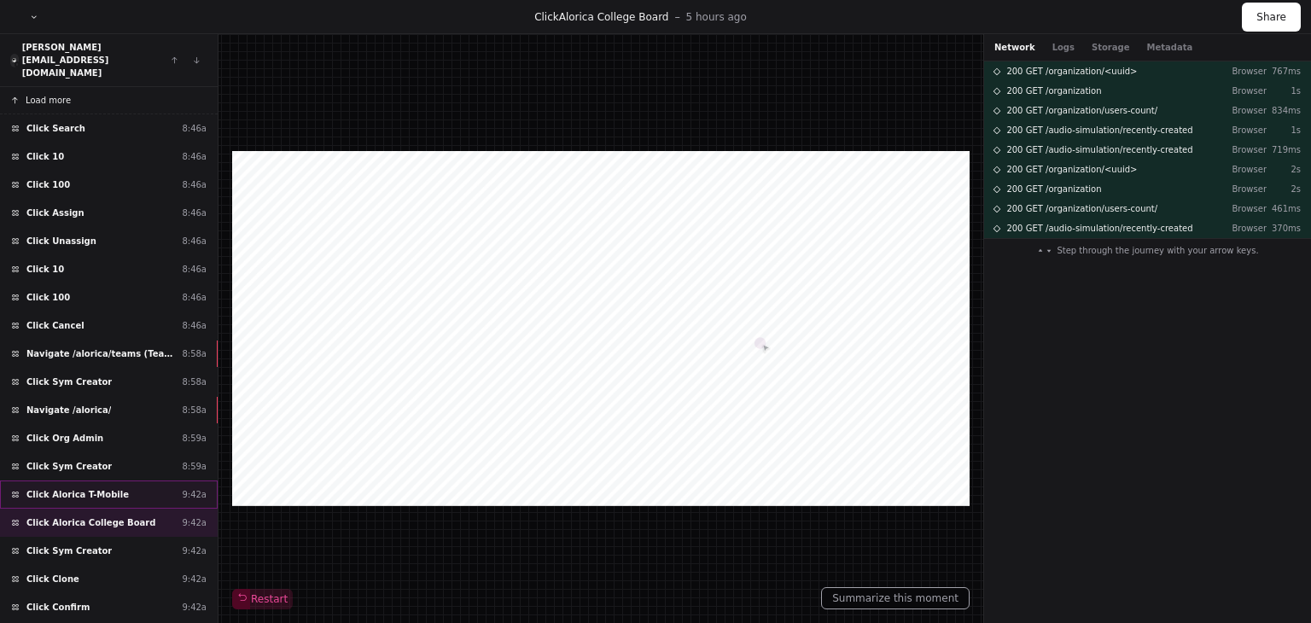
click at [94, 488] on span "Click Alorica T-Mobile" at bounding box center [77, 494] width 102 height 13
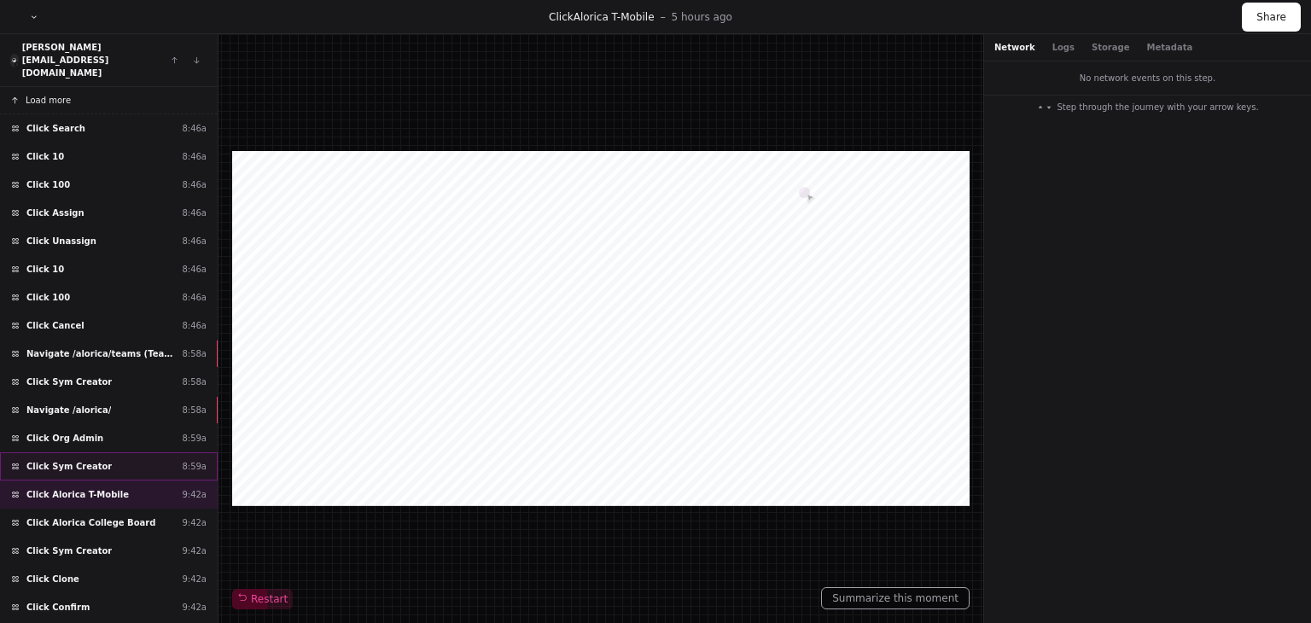
click at [97, 452] on div "Click Sym Creator 8:59a" at bounding box center [109, 466] width 218 height 28
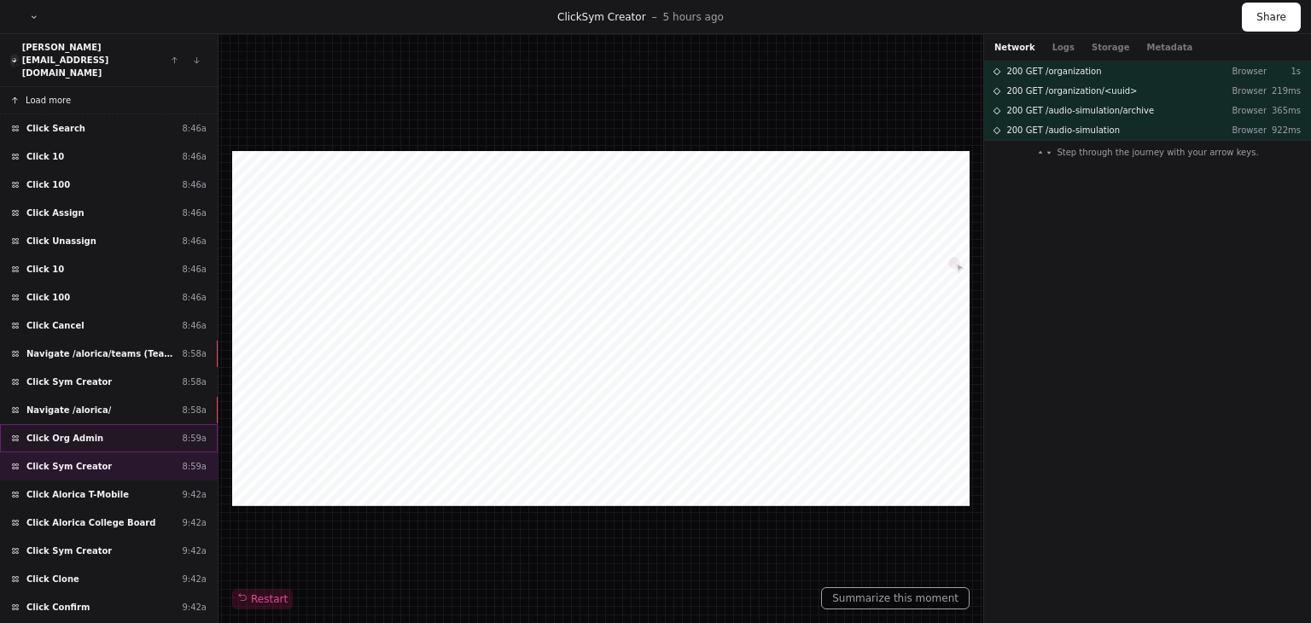
click at [106, 424] on div "Click Org Admin 8:59a" at bounding box center [109, 438] width 218 height 28
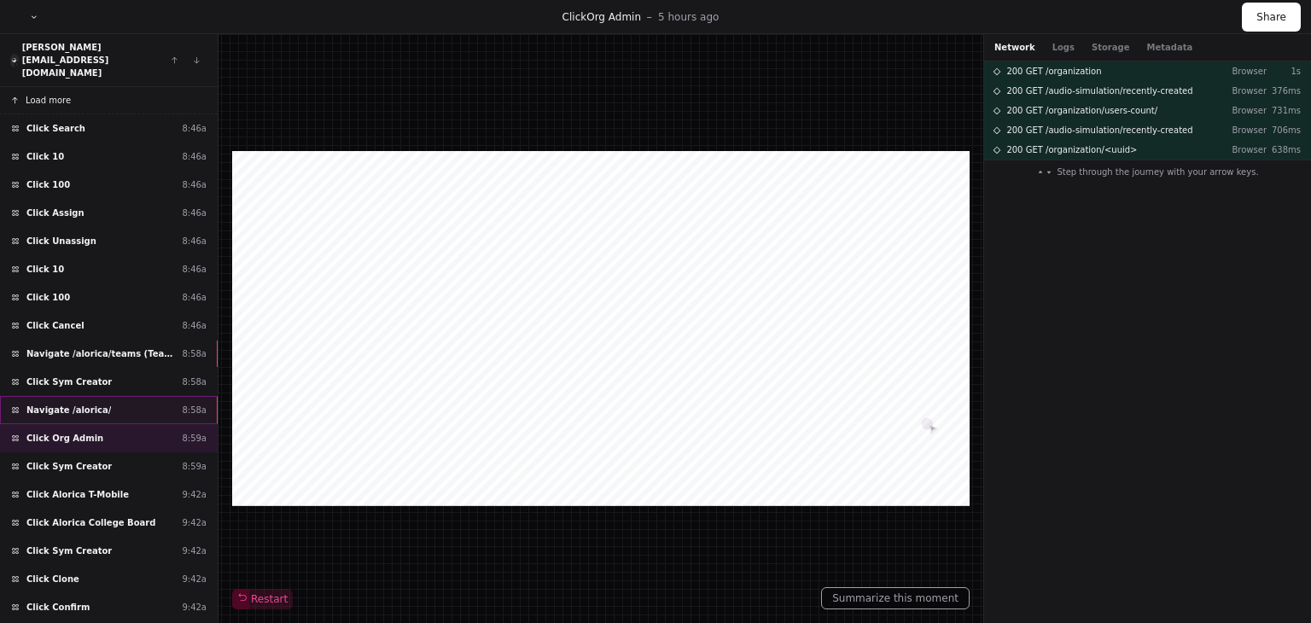
click at [119, 396] on div "Navigate /alorica/ 8:58a" at bounding box center [109, 410] width 218 height 28
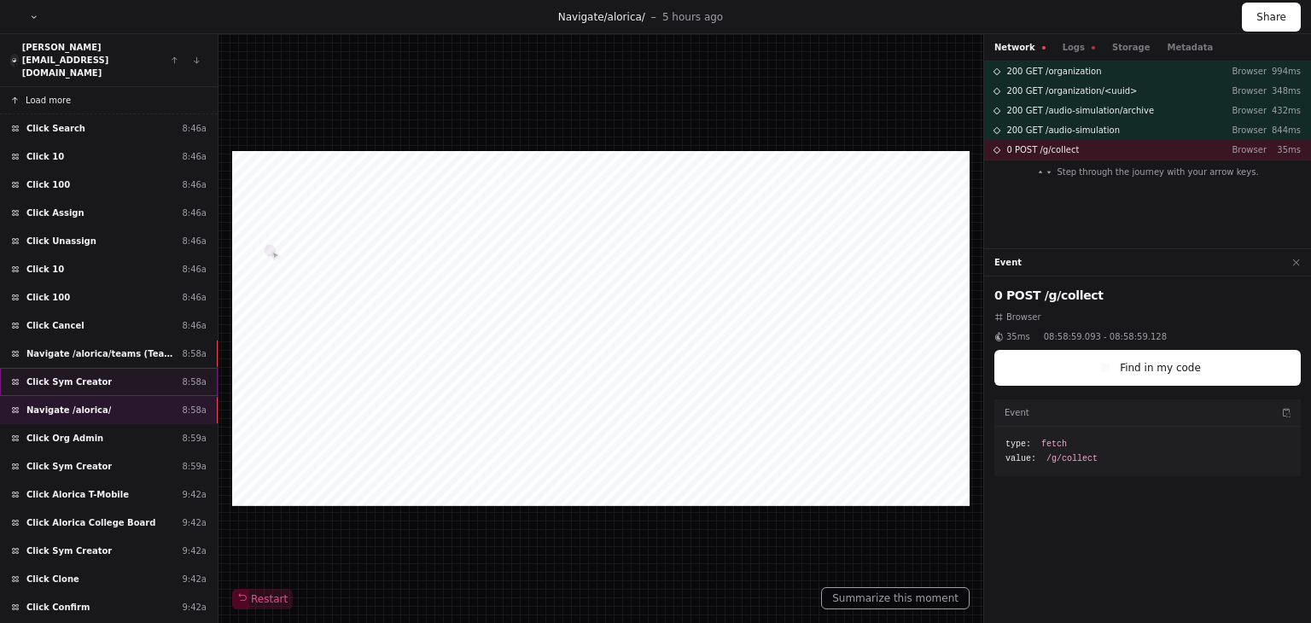
click at [123, 368] on div "Click Sym Creator 8:58a" at bounding box center [109, 382] width 218 height 28
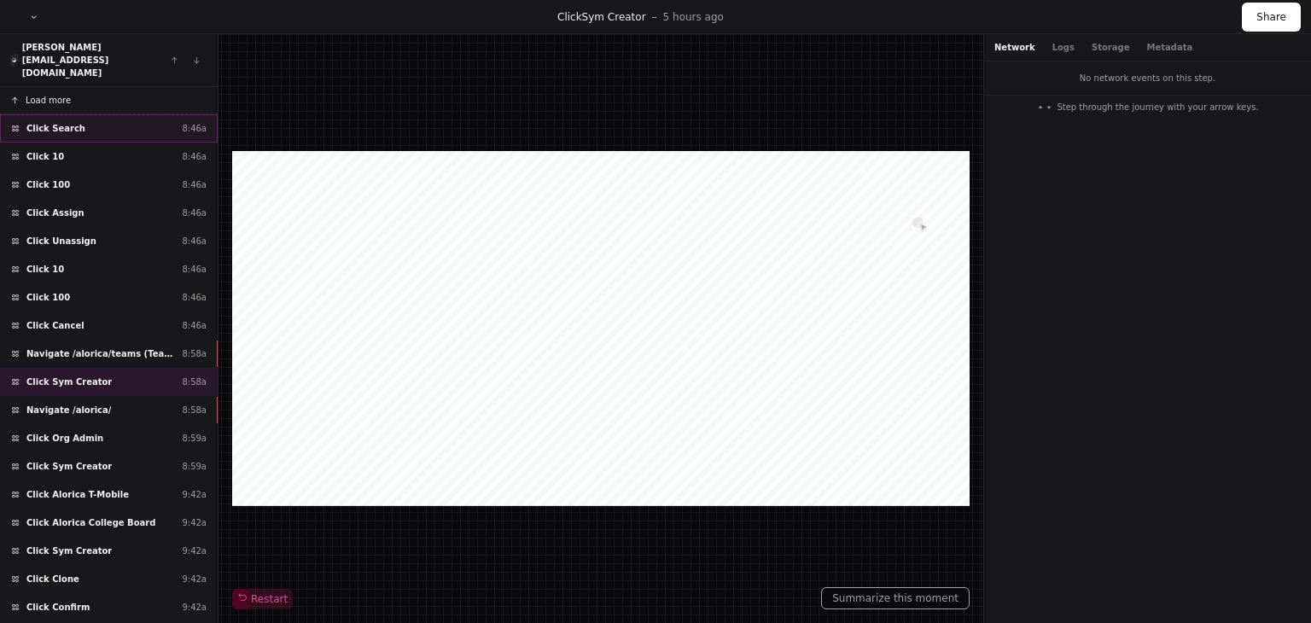
click at [84, 114] on div "Click Search 8:46a" at bounding box center [109, 128] width 218 height 28
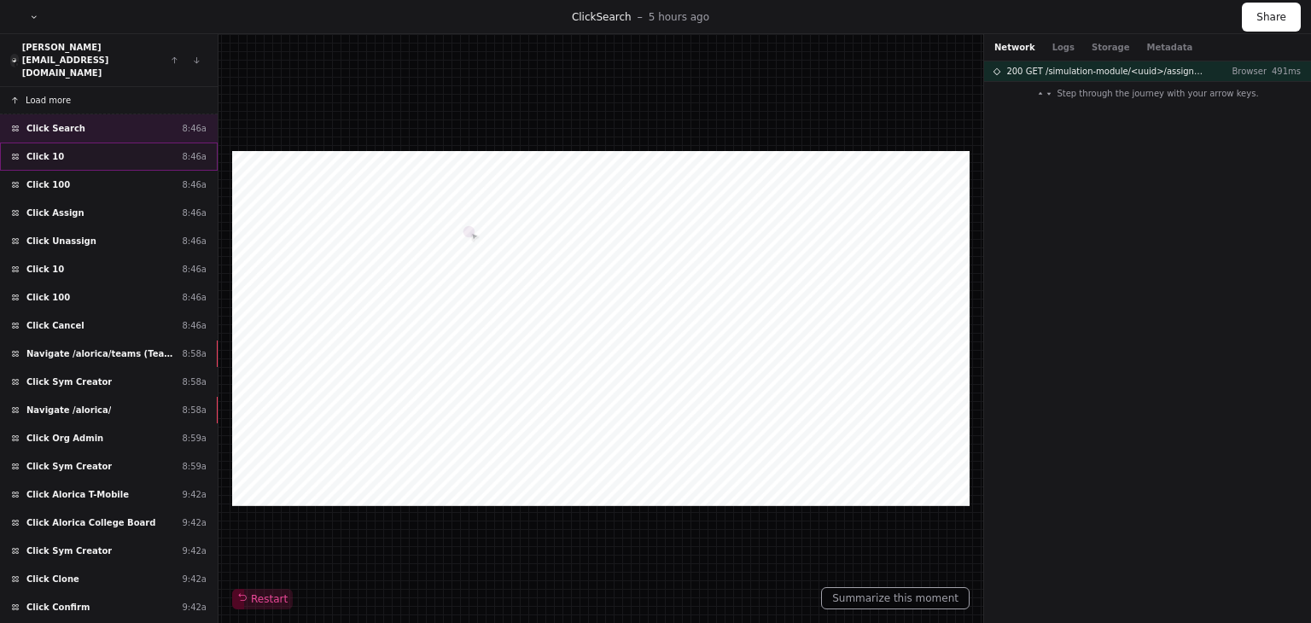
click at [75, 142] on div "Click 10 8:46a" at bounding box center [109, 156] width 218 height 28
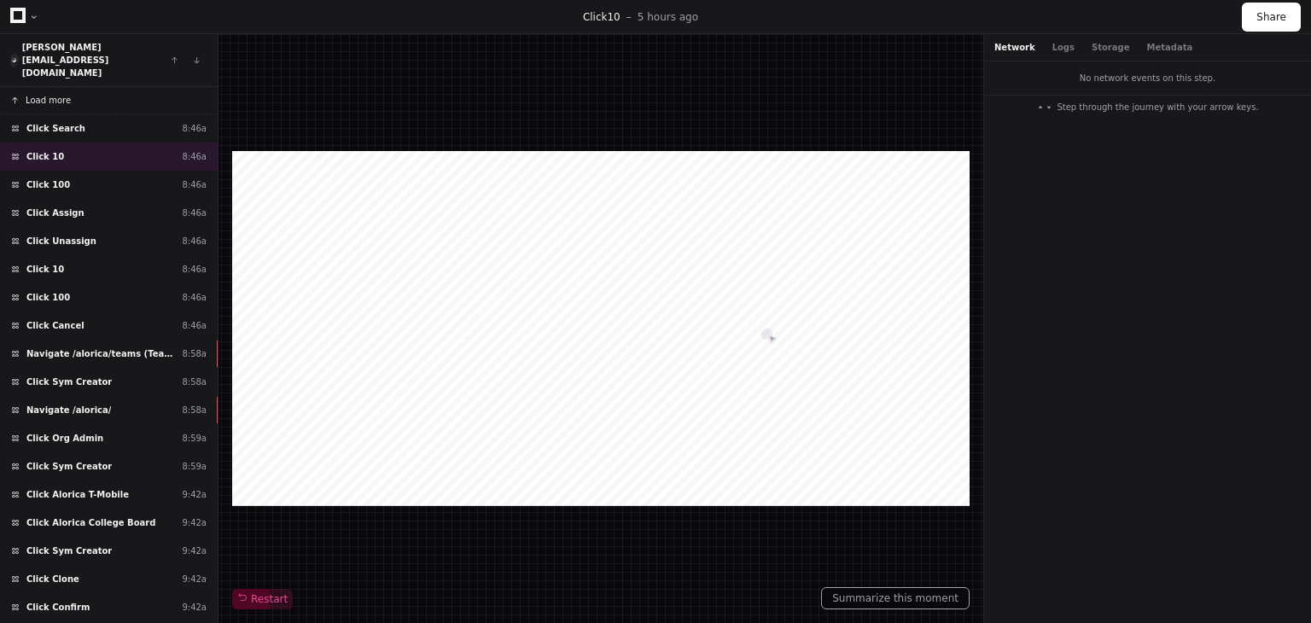
click at [57, 94] on span "Load more" at bounding box center [48, 100] width 45 height 13
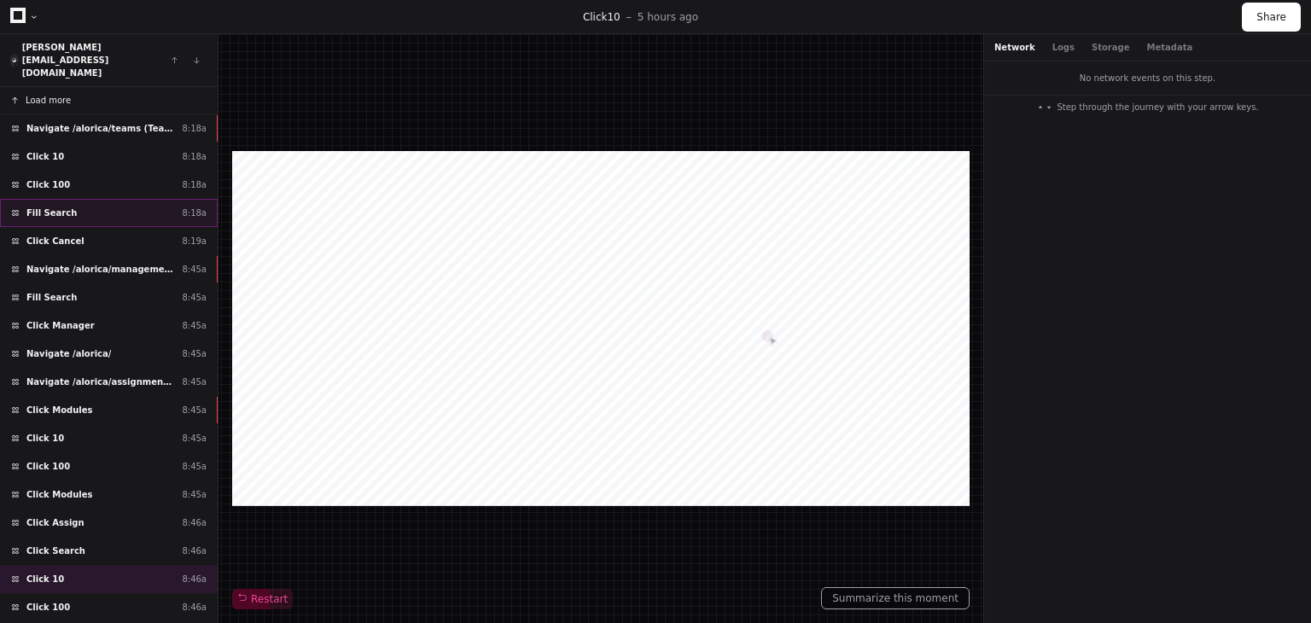
click at [81, 199] on div "Fill Search 8:18a" at bounding box center [109, 213] width 218 height 28
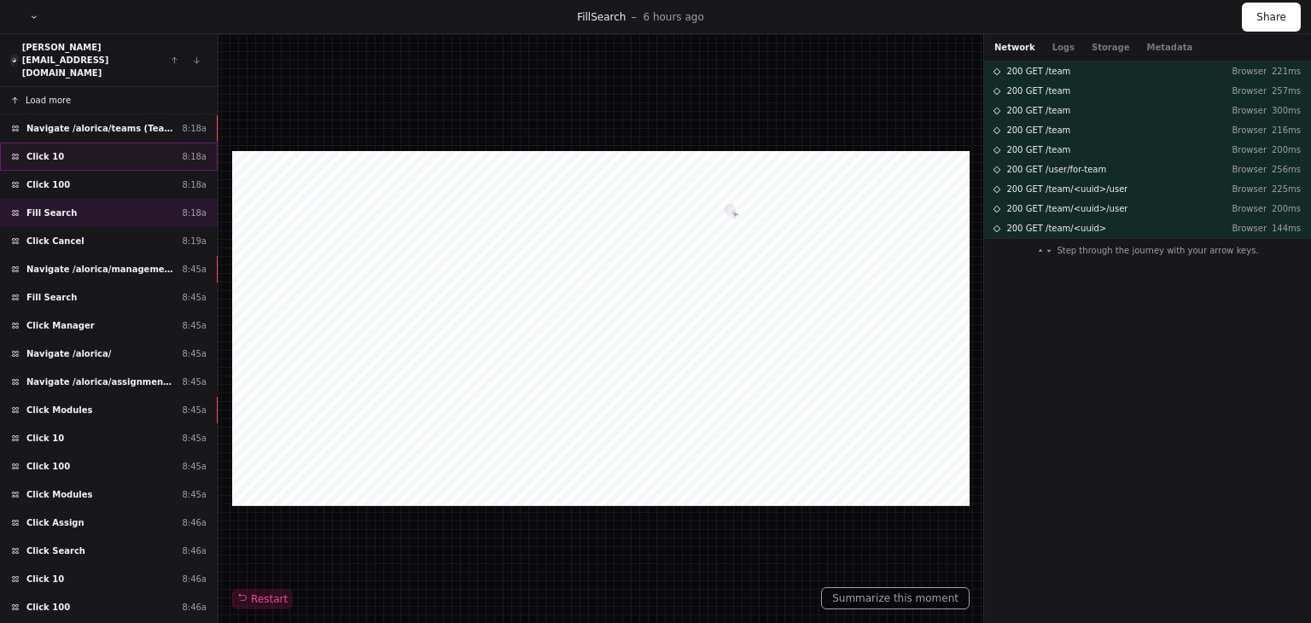
click at [94, 142] on div "Click 10 8:18a" at bounding box center [109, 156] width 218 height 28
